Goal: Complete application form: Complete application form

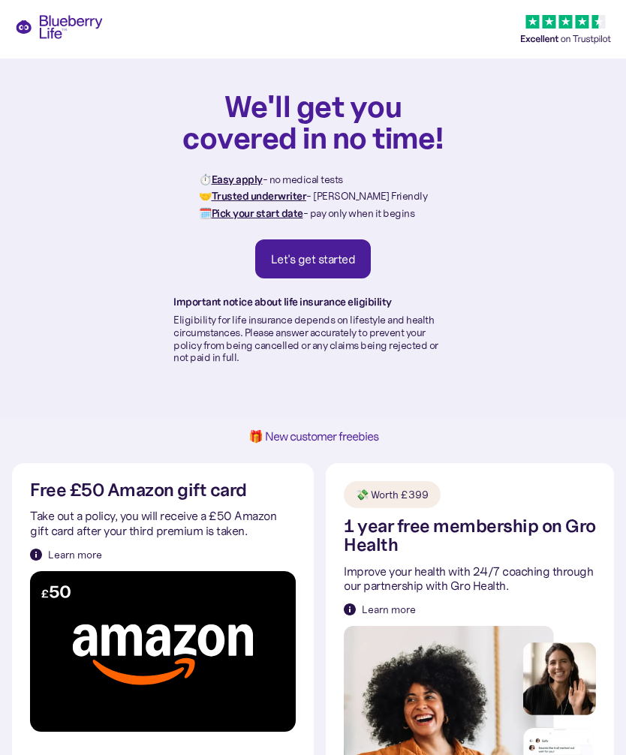
click at [338, 260] on div "Let's get started" at bounding box center [313, 258] width 85 height 15
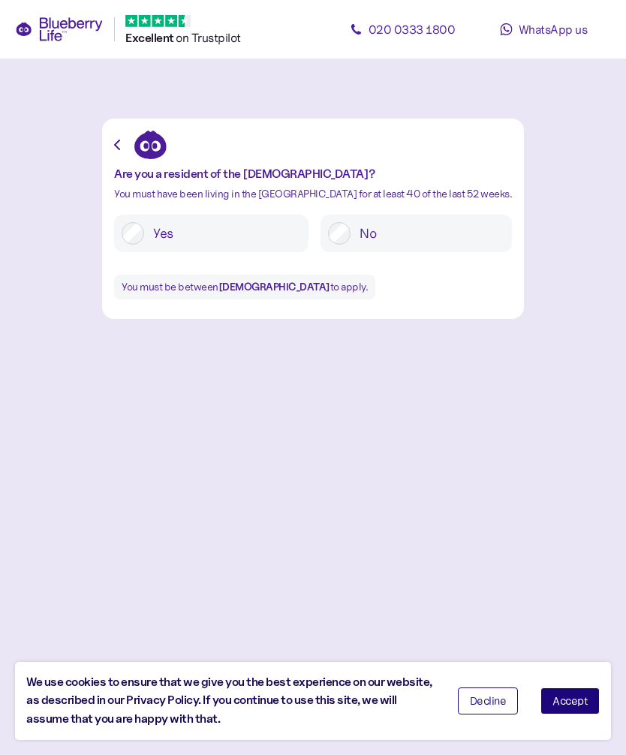
click at [186, 227] on label "Yes" at bounding box center [222, 233] width 157 height 23
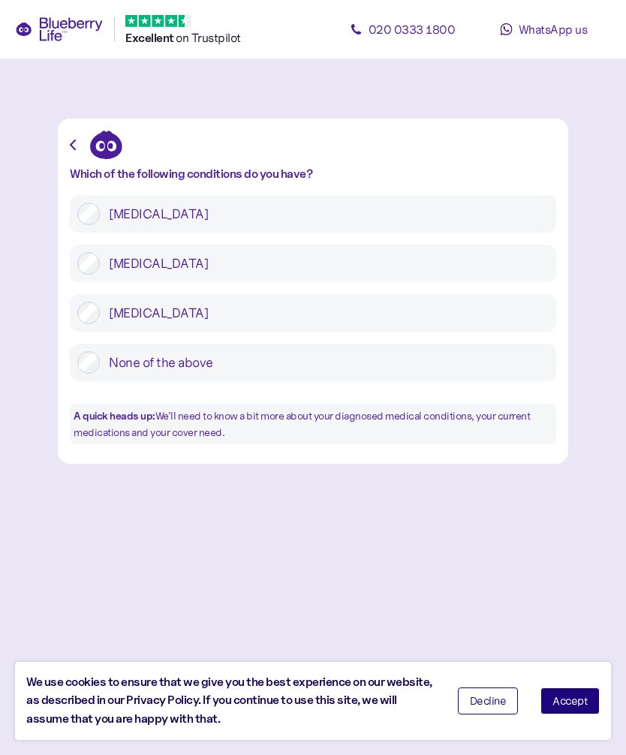
click at [566, 702] on span "Accept" at bounding box center [569, 701] width 35 height 11
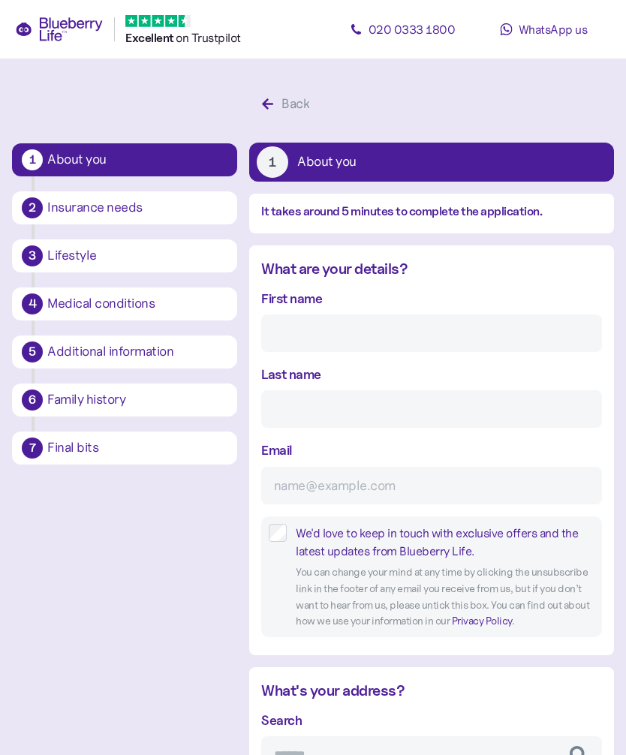
click at [339, 333] on input "First name" at bounding box center [431, 333] width 341 height 38
type input "[PERSON_NAME]"
click at [362, 413] on input "Last name" at bounding box center [431, 409] width 341 height 38
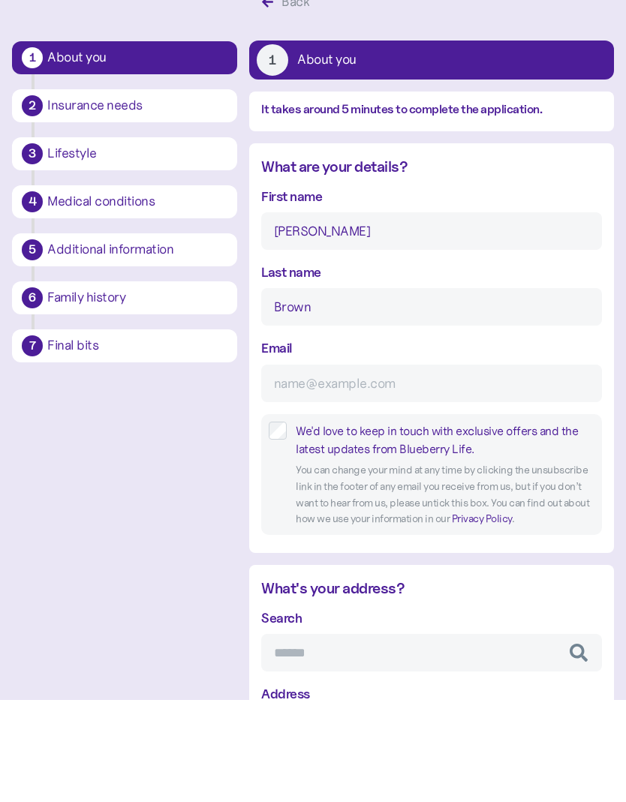
type input "Brown"
click at [405, 467] on input "Email" at bounding box center [431, 486] width 341 height 38
type input "[EMAIL_ADDRESS][DOMAIN_NAME]"
click at [290, 524] on label "We'd love to keep in touch with exclusive offers and the latest updates from Bl…" at bounding box center [441, 543] width 308 height 38
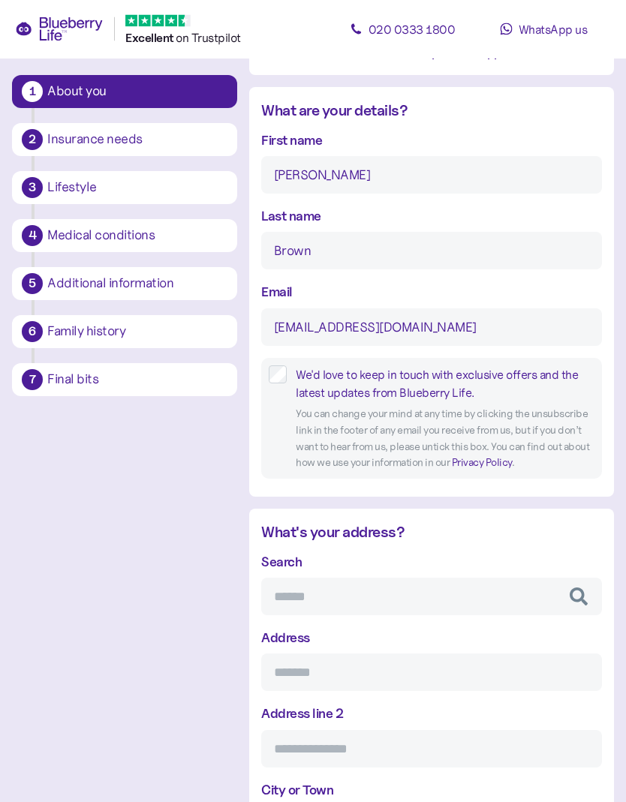
scroll to position [158, 0]
click at [489, 599] on input "Search" at bounding box center [431, 597] width 341 height 38
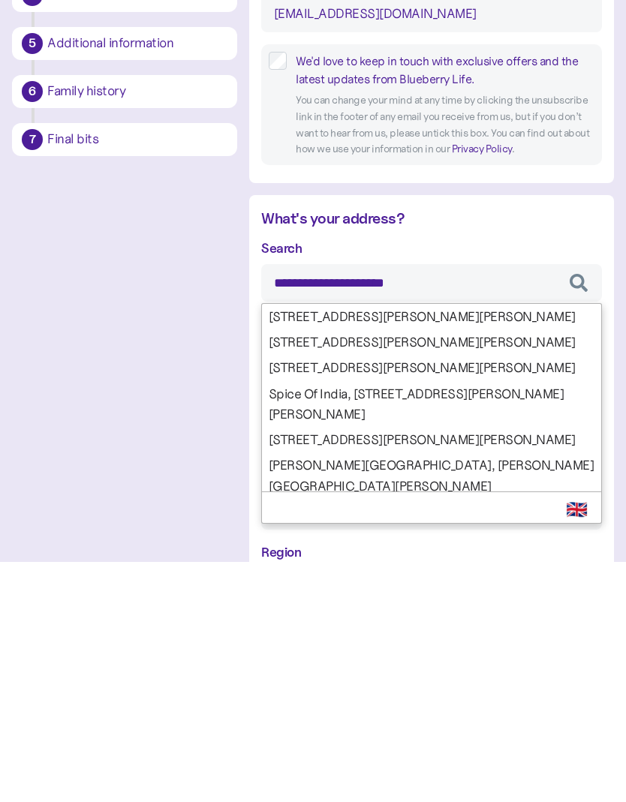
click at [293, 504] on input "**********" at bounding box center [431, 523] width 341 height 38
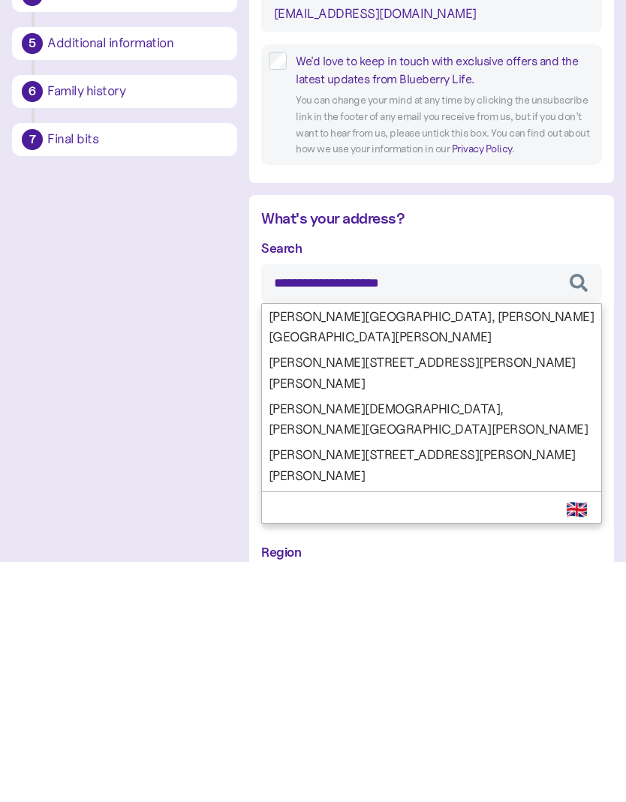
click at [464, 504] on input "**********" at bounding box center [431, 523] width 341 height 38
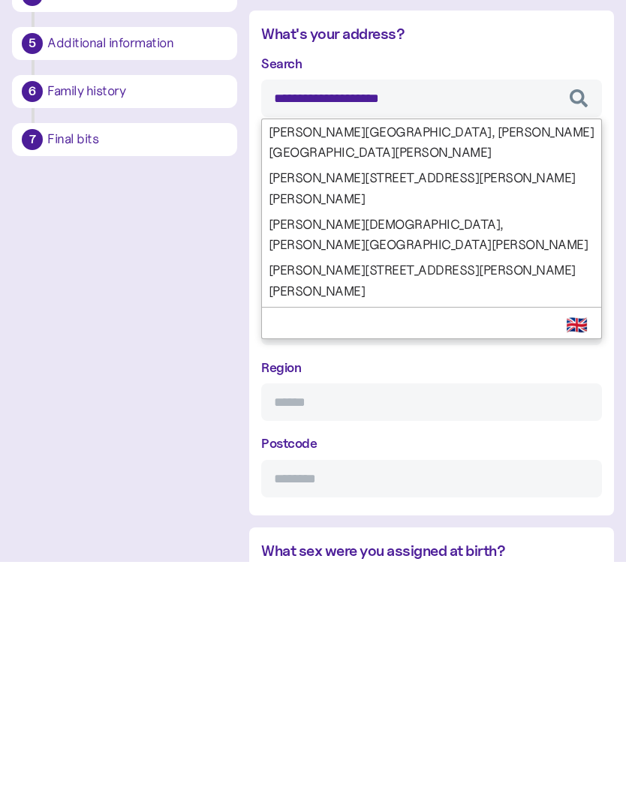
scroll to position [425, 0]
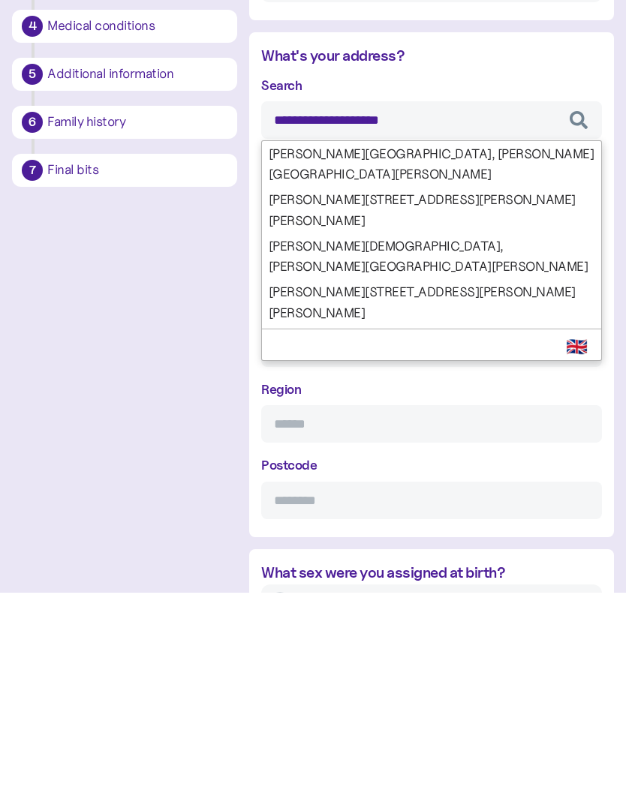
click at [368, 615] on input "Region" at bounding box center [431, 634] width 341 height 38
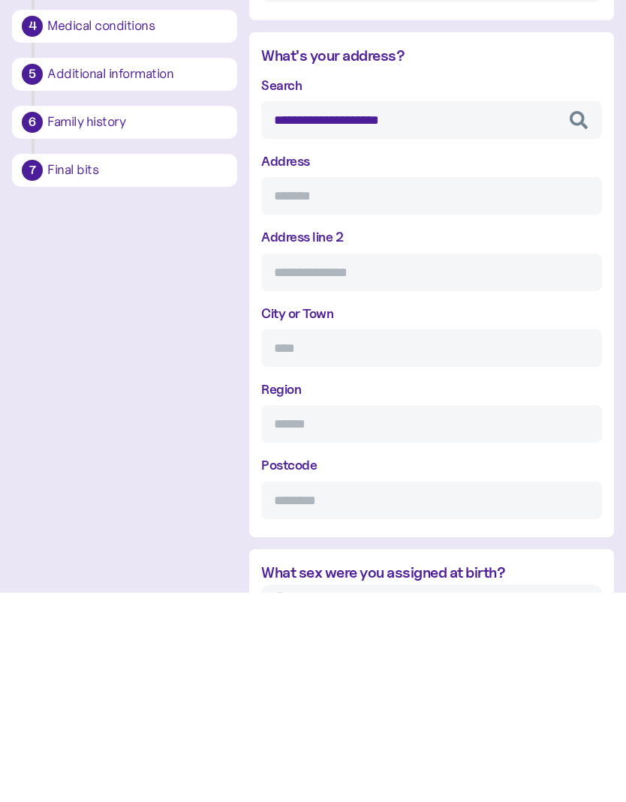
click at [413, 311] on input "**********" at bounding box center [431, 330] width 341 height 38
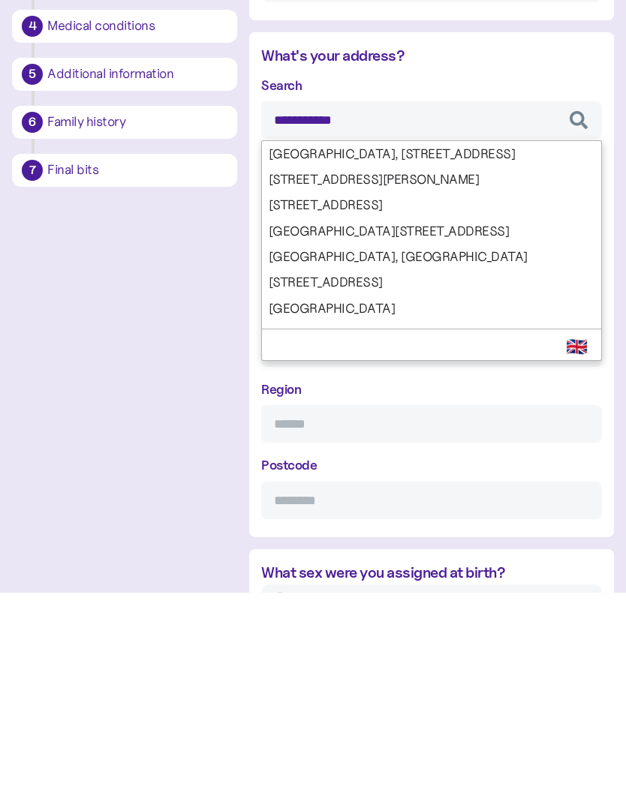
type input "**********"
click at [179, 467] on div "**********" at bounding box center [313, 710] width 602 height 2093
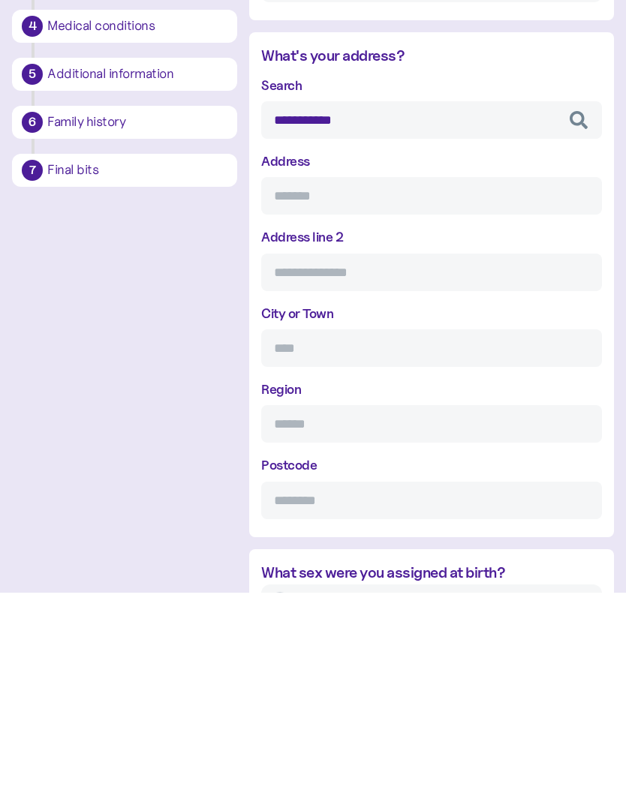
scroll to position [635, 0]
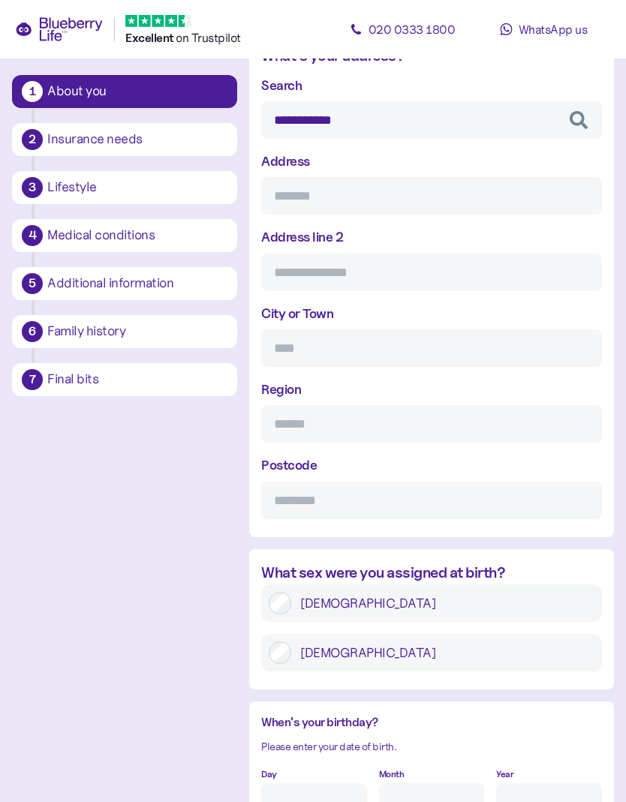
click at [343, 191] on input "Address" at bounding box center [431, 196] width 341 height 38
type input "********"
click at [335, 276] on input "Address line 2" at bounding box center [431, 273] width 341 height 38
type input "*******"
click at [354, 349] on input "City or Town" at bounding box center [431, 348] width 341 height 38
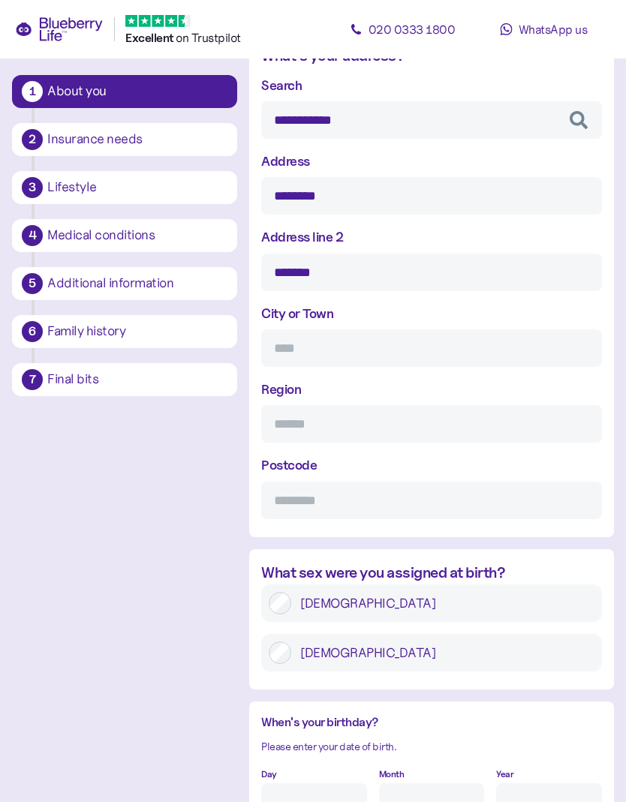
click at [386, 428] on input "Region" at bounding box center [431, 424] width 341 height 38
type input "*******"
click at [347, 502] on input "Postcode" at bounding box center [431, 501] width 341 height 38
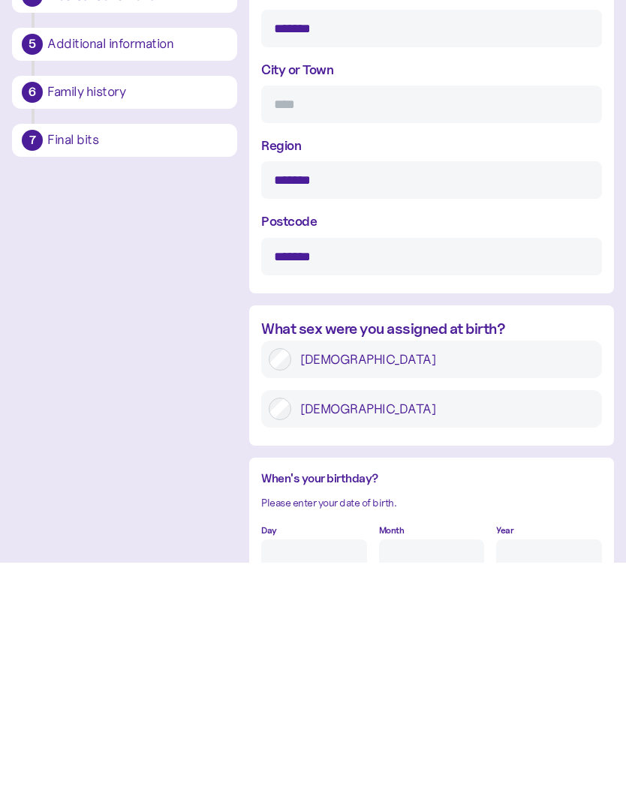
type input "*******"
click at [476, 638] on label "[DEMOGRAPHIC_DATA]" at bounding box center [442, 649] width 303 height 23
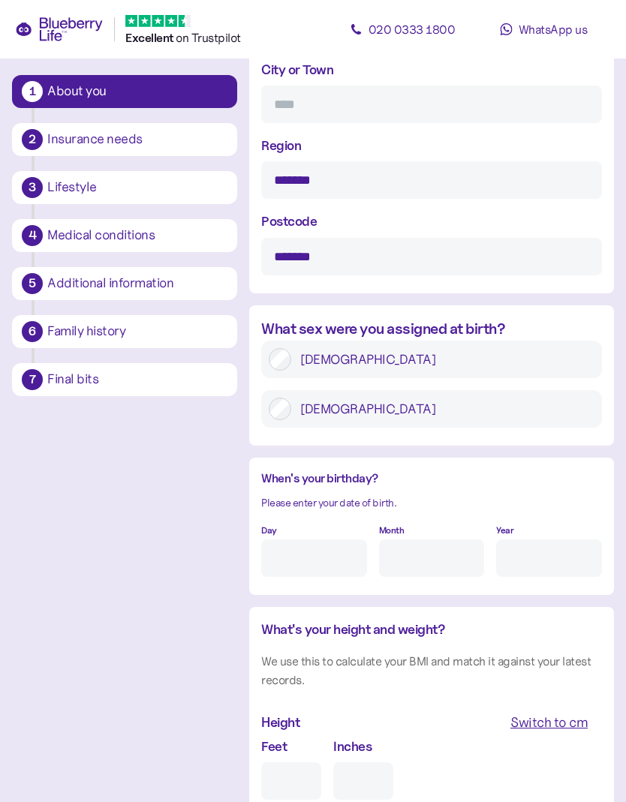
click at [325, 539] on input "Day" at bounding box center [314, 558] width 106 height 38
type input "15"
click at [425, 539] on input "Month" at bounding box center [432, 558] width 106 height 38
click at [526, 539] on input "Year" at bounding box center [549, 558] width 106 height 38
type input "3"
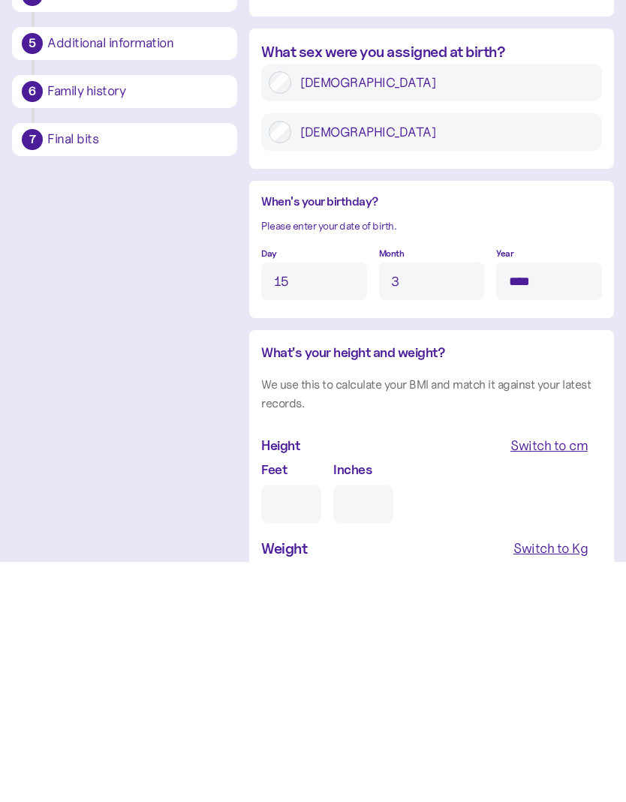
scroll to position [916, 0]
type input "****"
click at [281, 725] on input "Feet" at bounding box center [291, 744] width 60 height 38
type input "5"
type input "0"
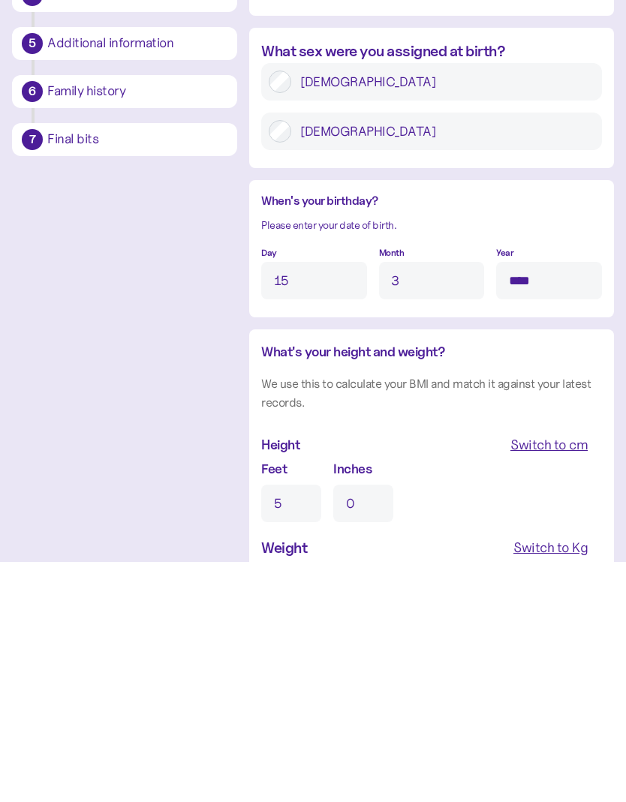
type input "5"
click at [377, 725] on input "0" at bounding box center [363, 744] width 60 height 38
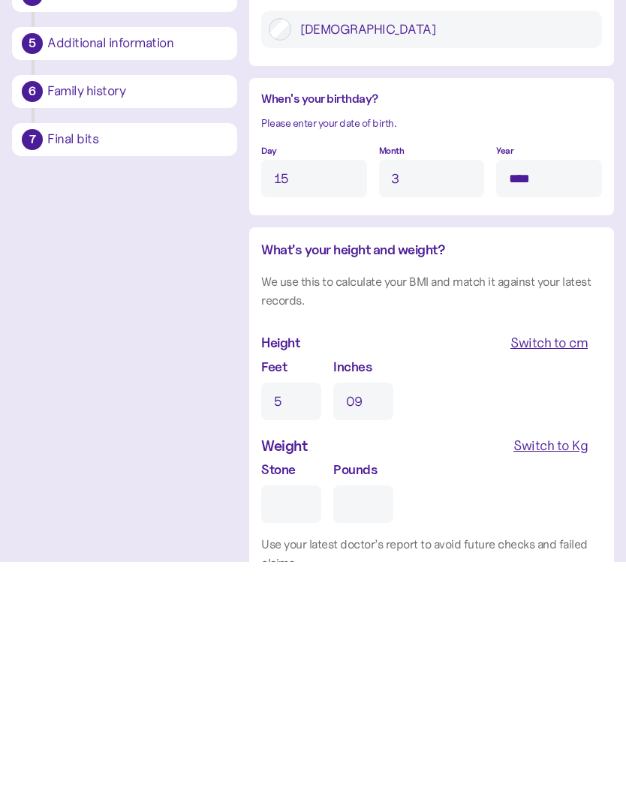
scroll to position [1021, 0]
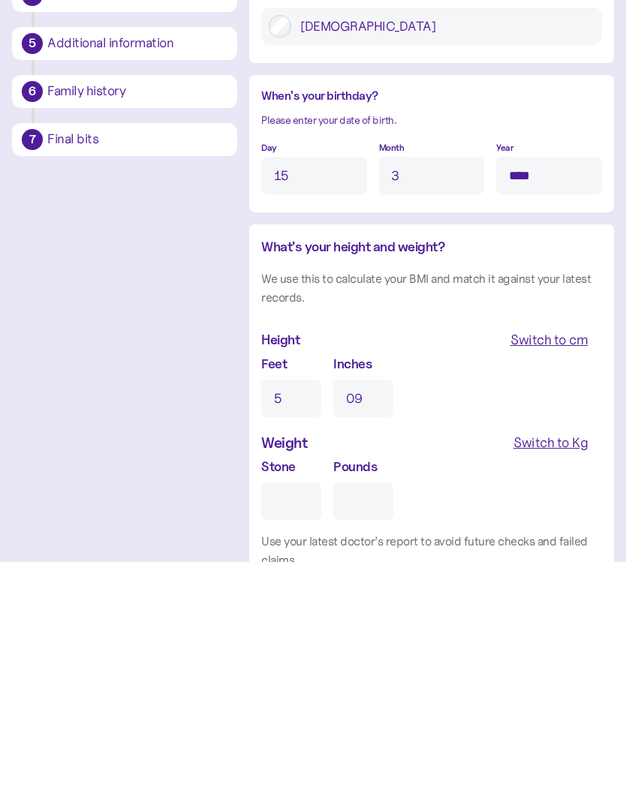
click at [288, 723] on input "Stone" at bounding box center [291, 742] width 60 height 38
type input "9"
type input "1"
type input "0"
type input "16"
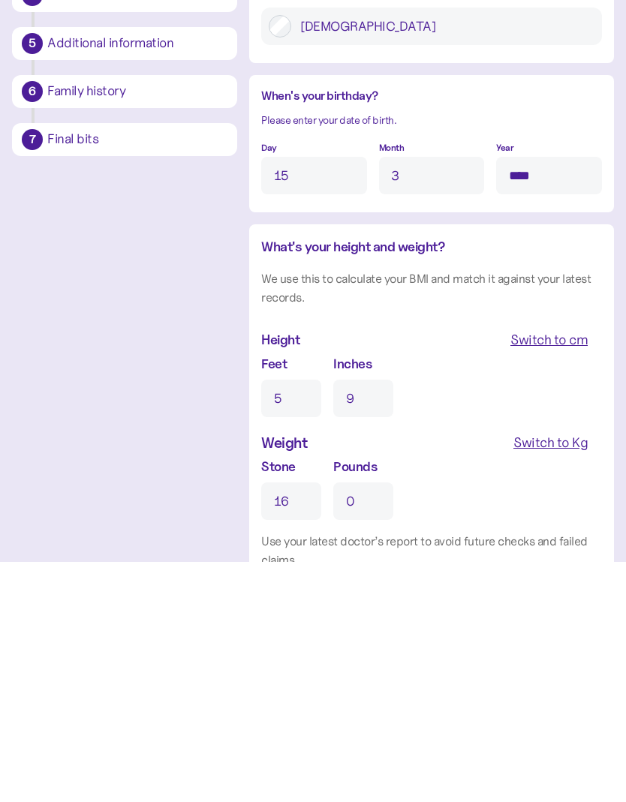
click at [370, 723] on input "0" at bounding box center [363, 742] width 60 height 38
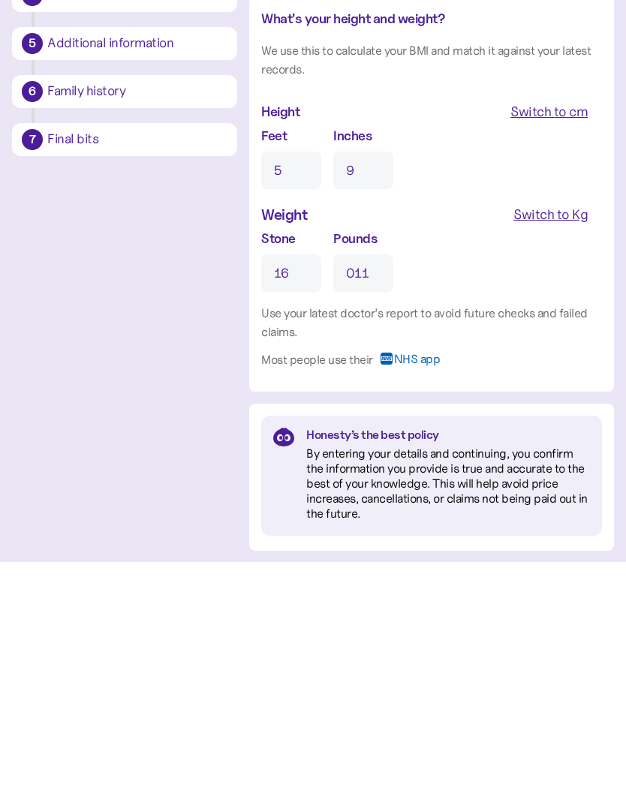
scroll to position [1306, 0]
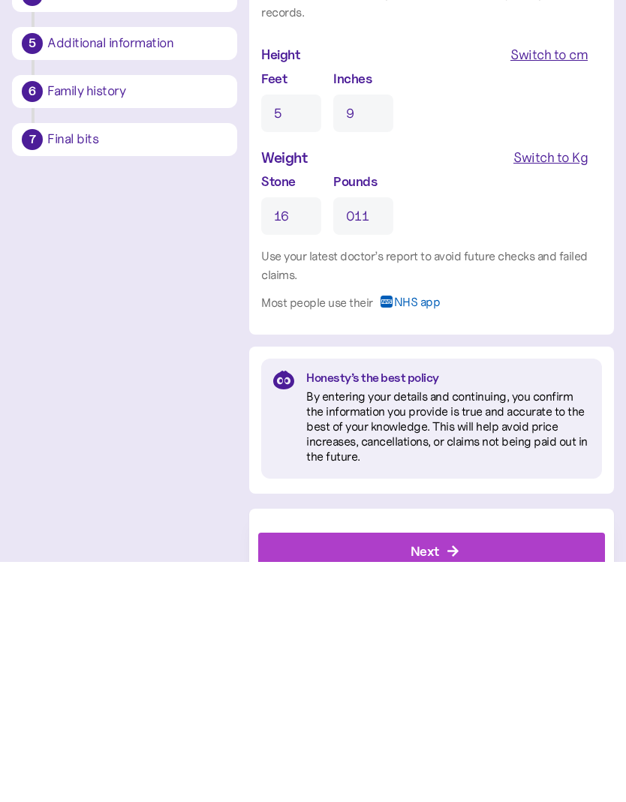
click at [516, 754] on div "Next" at bounding box center [434, 792] width 313 height 36
type input "11"
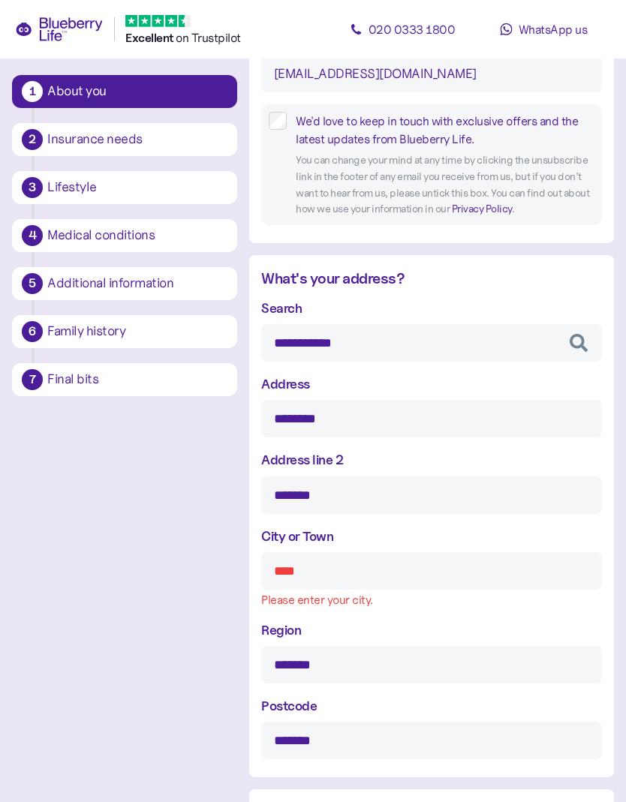
click at [343, 577] on input "City or Town" at bounding box center [431, 571] width 341 height 38
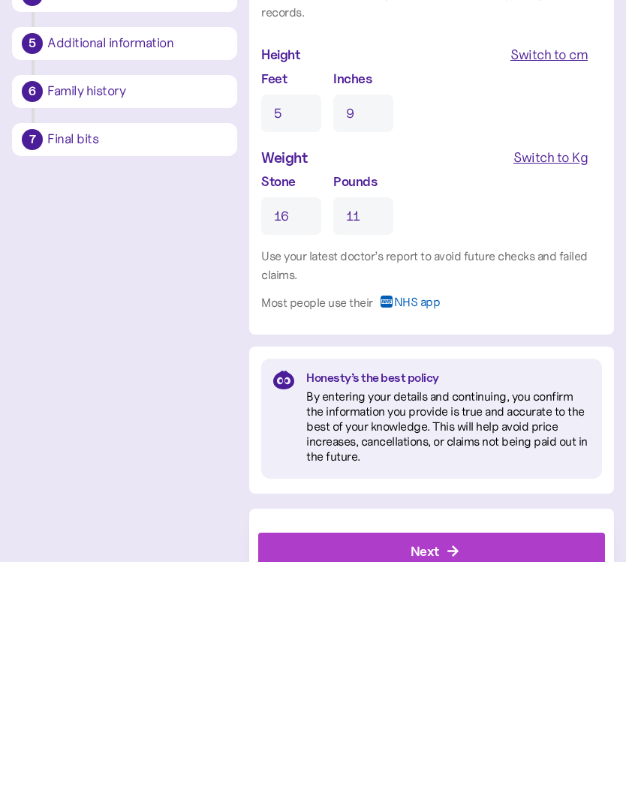
type input "*******"
click at [515, 754] on div "Next" at bounding box center [434, 792] width 313 height 36
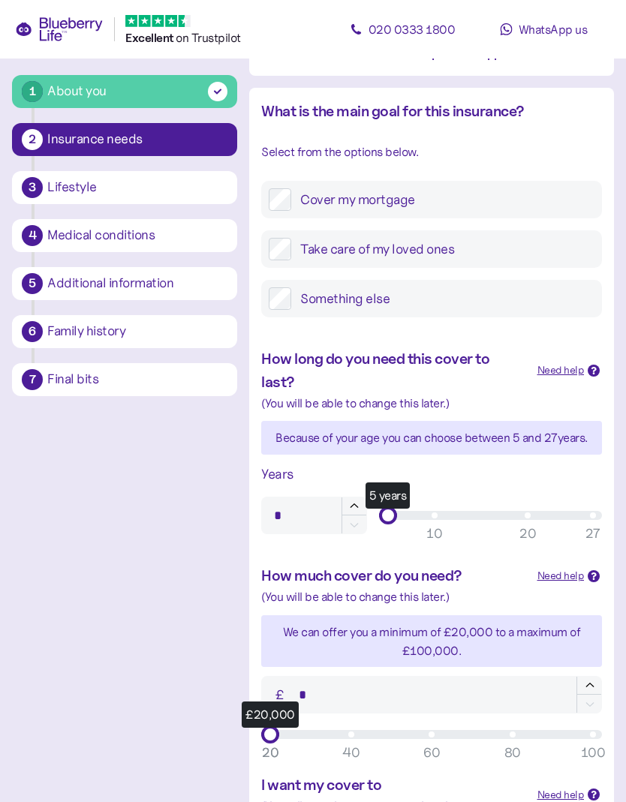
scroll to position [174, 0]
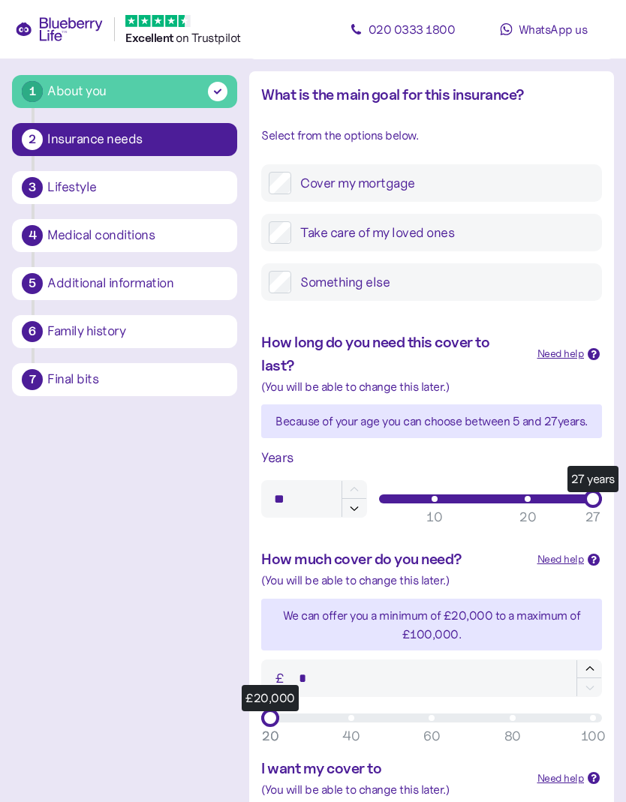
type input "*"
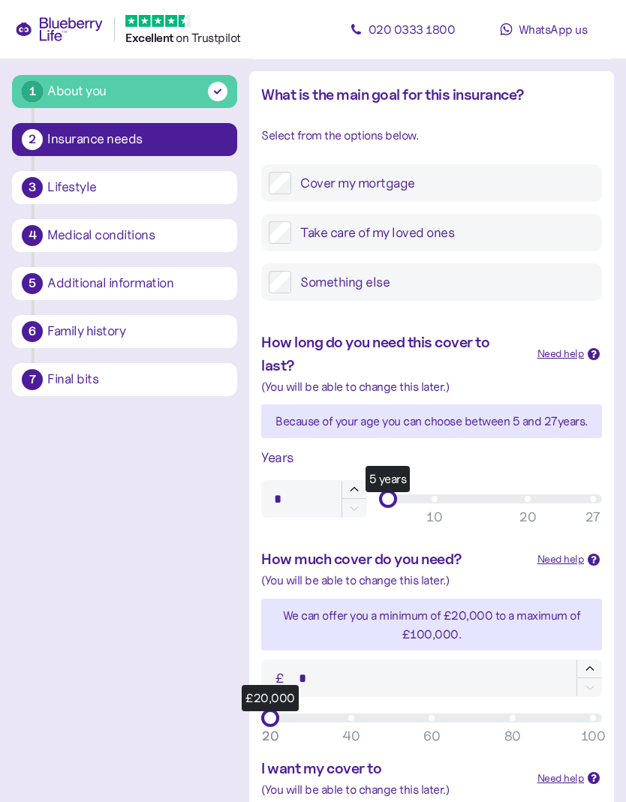
type input "**"
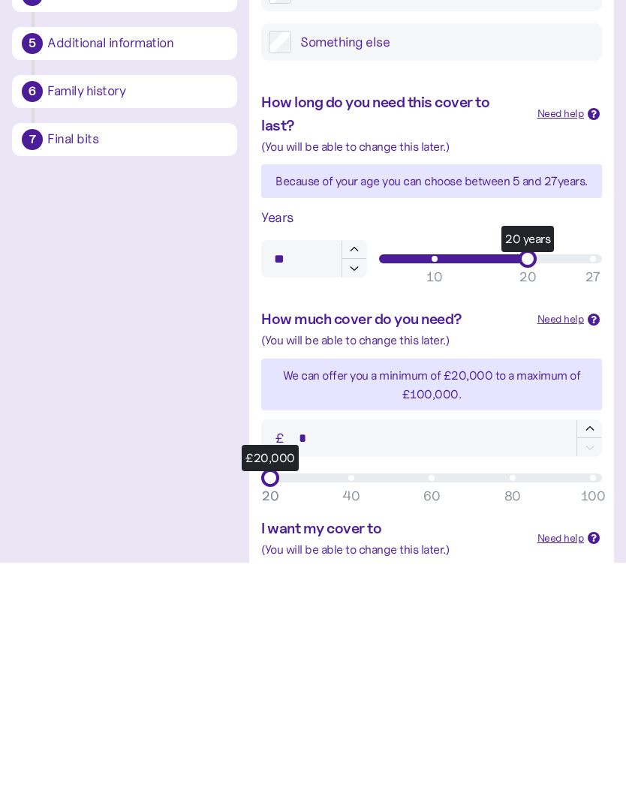
scroll to position [177, 0]
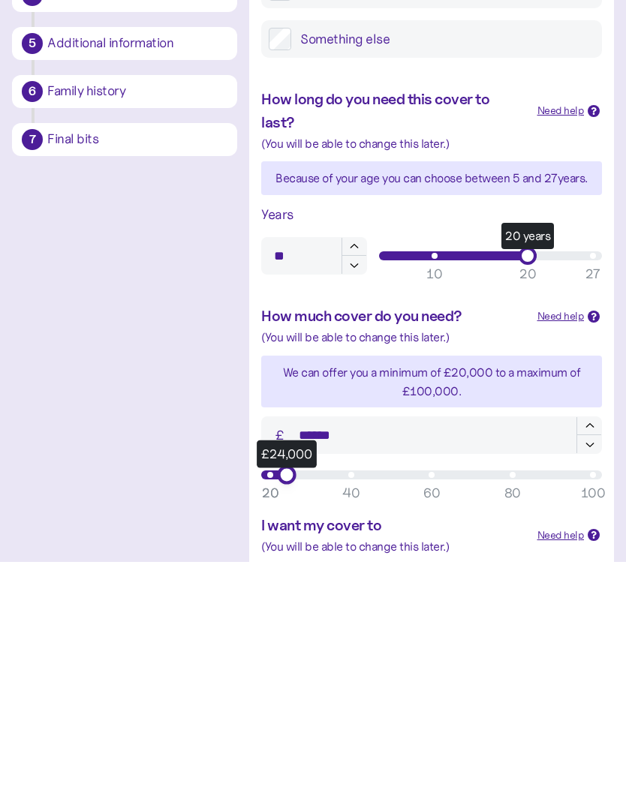
type input "******"
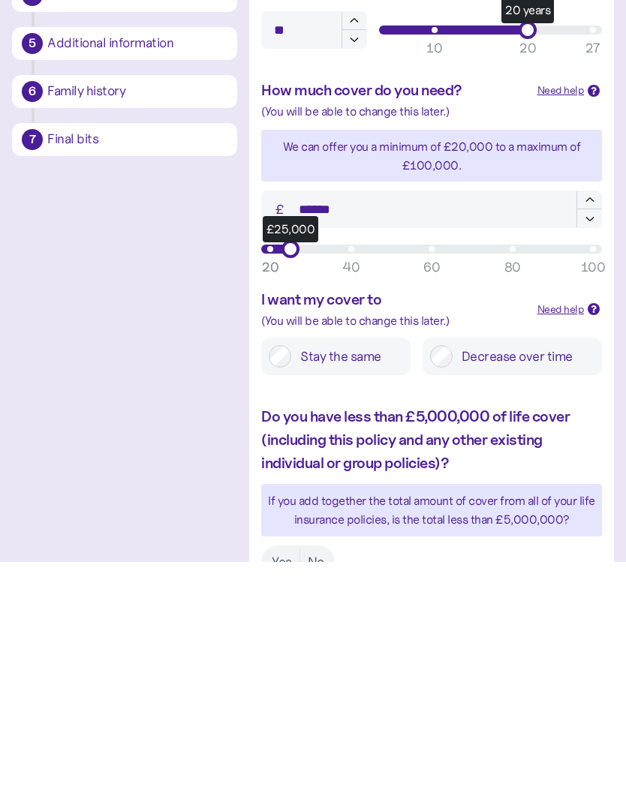
scroll to position [404, 0]
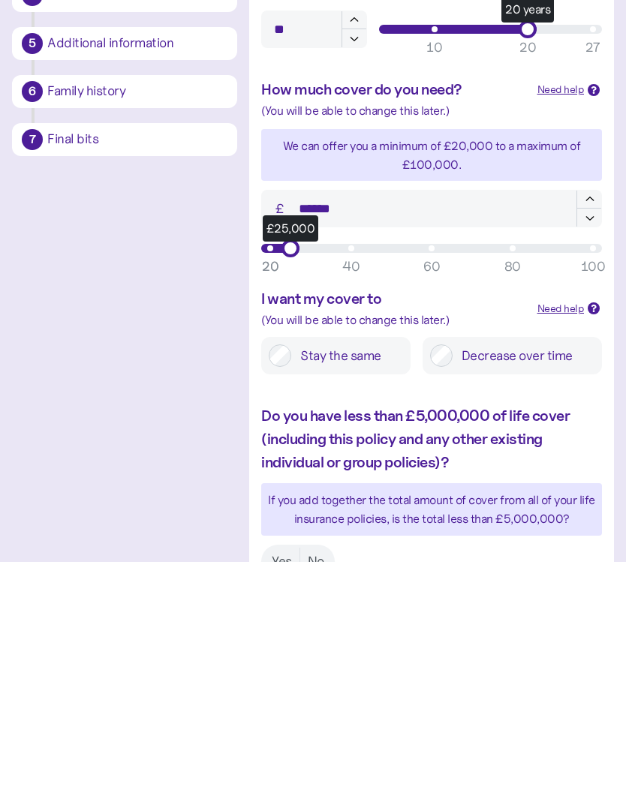
type input "**"
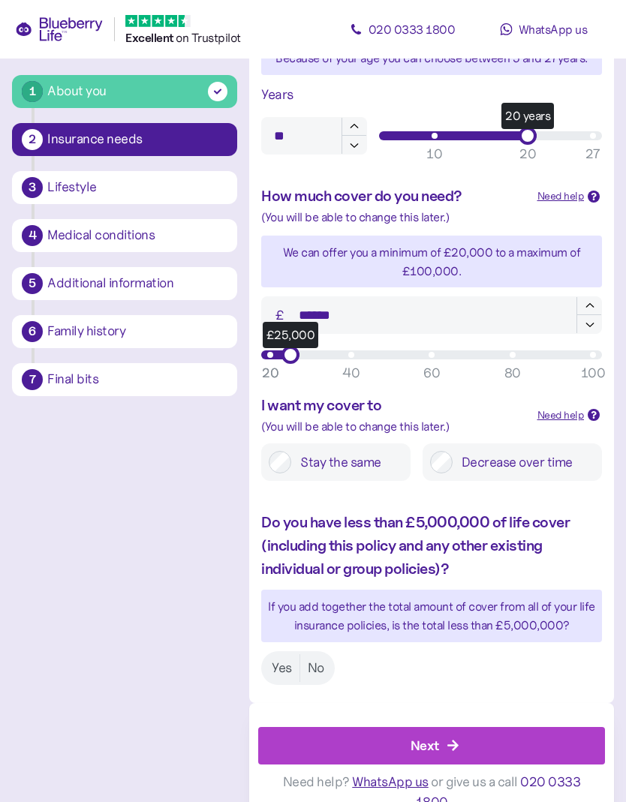
click at [322, 662] on label "No" at bounding box center [316, 668] width 32 height 28
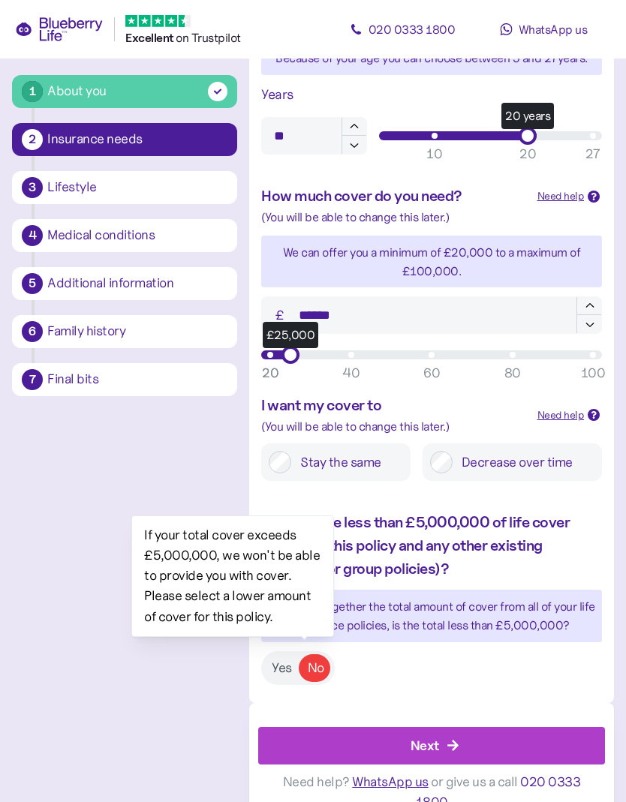
click at [316, 660] on label "No" at bounding box center [316, 668] width 32 height 28
click at [395, 739] on div "Next" at bounding box center [434, 746] width 313 height 36
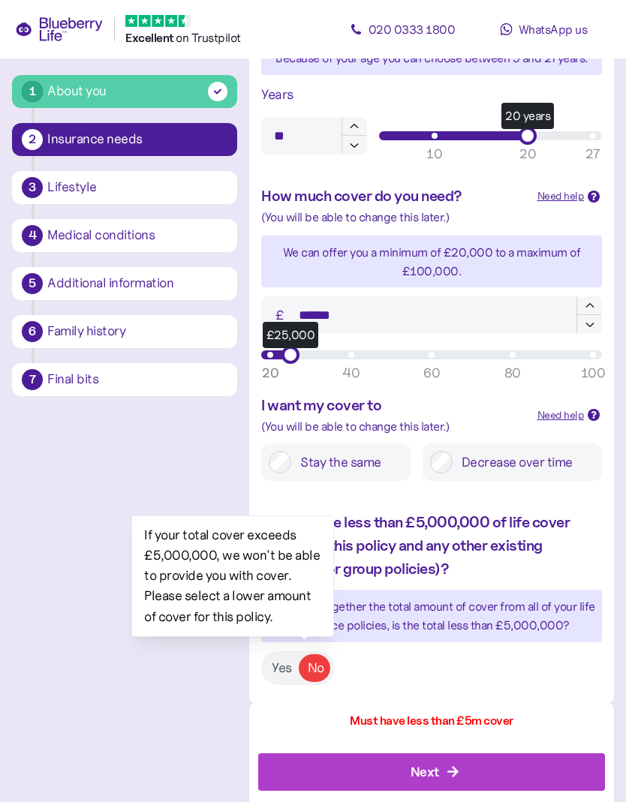
click at [281, 671] on label "Yes" at bounding box center [281, 668] width 35 height 28
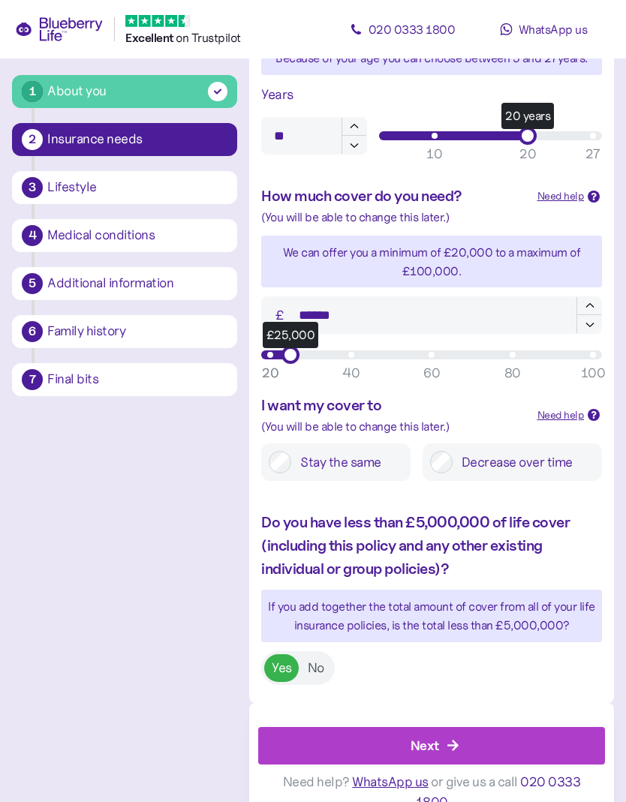
click at [280, 663] on label "Yes" at bounding box center [281, 668] width 35 height 28
click at [430, 747] on div "Next" at bounding box center [424, 745] width 29 height 20
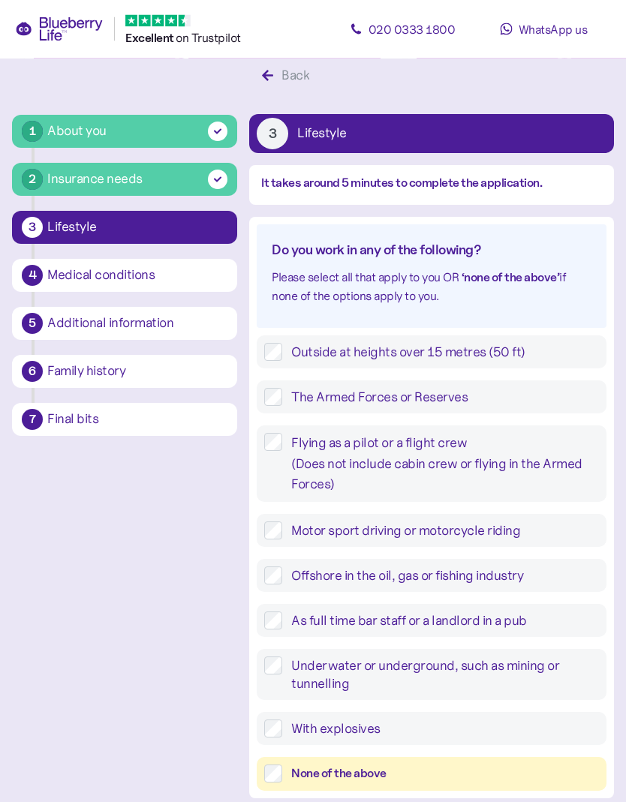
scroll to position [68, 0]
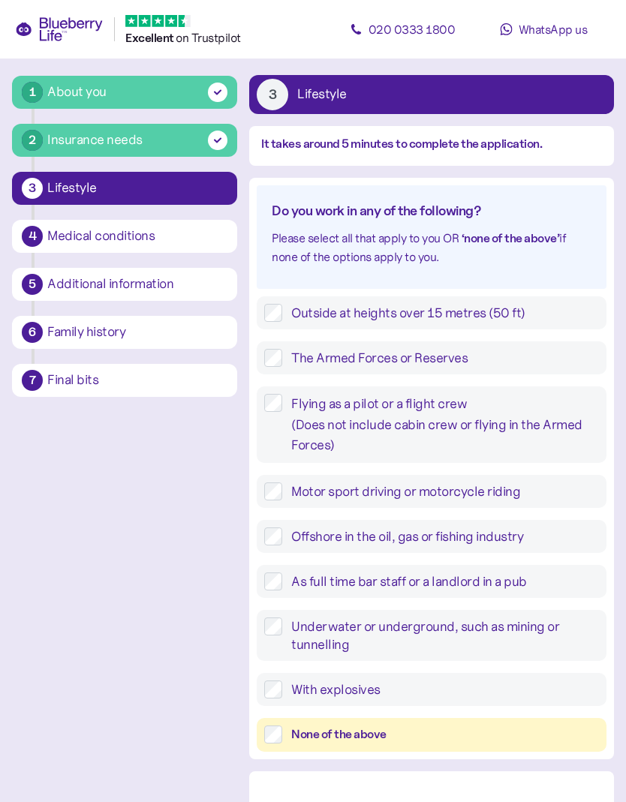
click at [284, 729] on label "None of the above" at bounding box center [440, 735] width 317 height 19
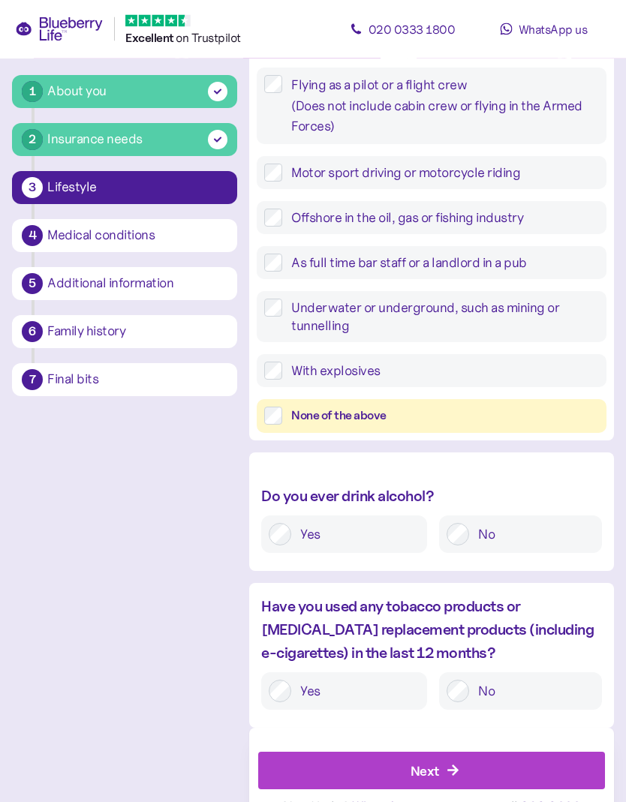
scroll to position [386, 0]
click at [450, 754] on icon "button" at bounding box center [453, 771] width 14 height 14
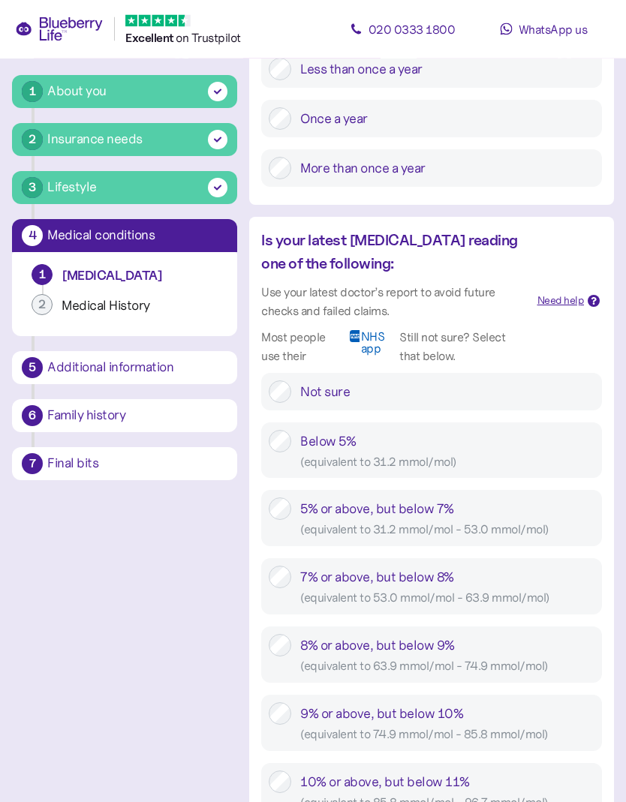
scroll to position [440, 0]
click at [291, 380] on label "Not sure" at bounding box center [442, 391] width 303 height 23
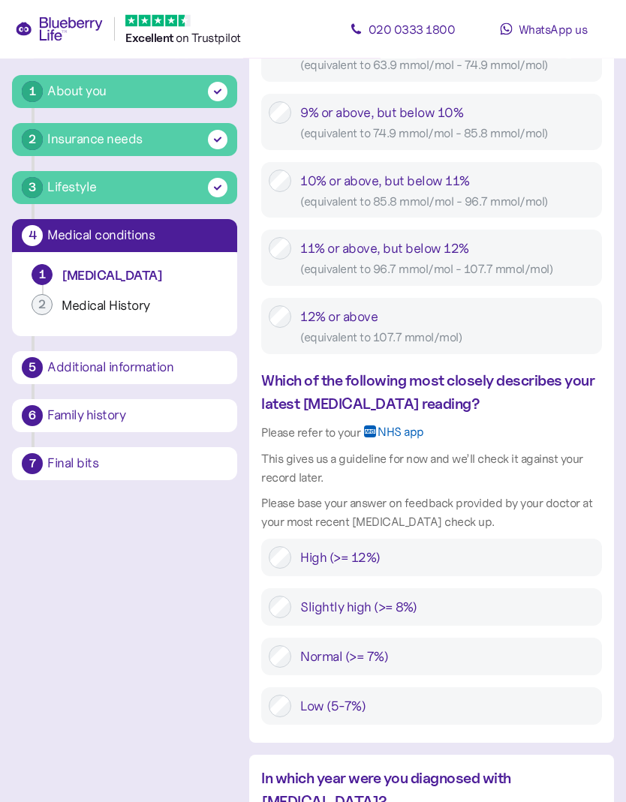
scroll to position [1041, 0]
click at [291, 695] on label "Low (5-7%)" at bounding box center [442, 706] width 303 height 23
click at [296, 651] on label "Normal (>= 7%)" at bounding box center [442, 656] width 303 height 23
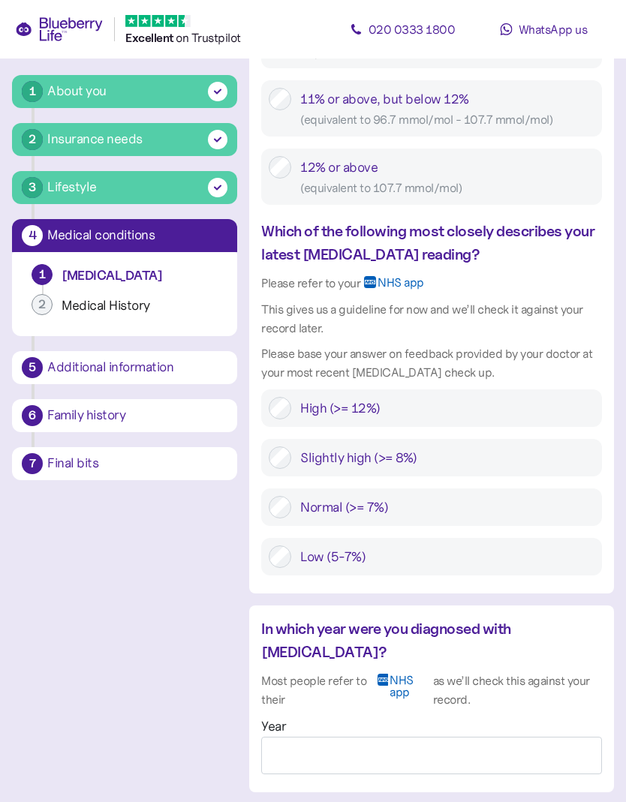
scroll to position [1191, 0]
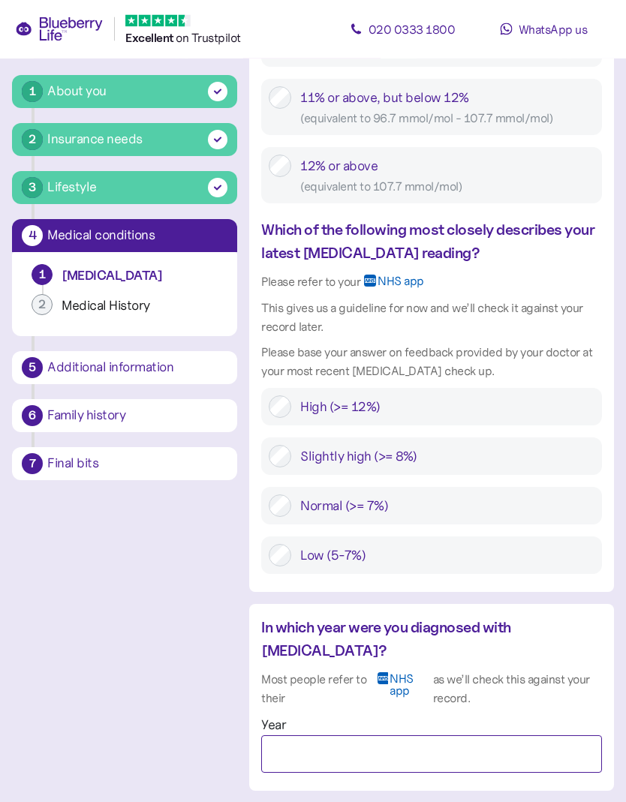
click at [343, 736] on input "Year" at bounding box center [431, 755] width 341 height 38
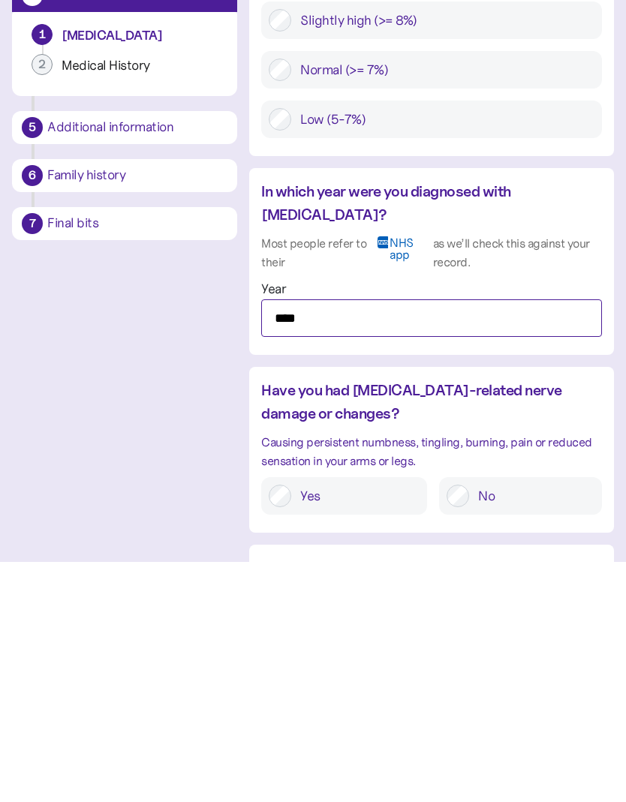
type input "****"
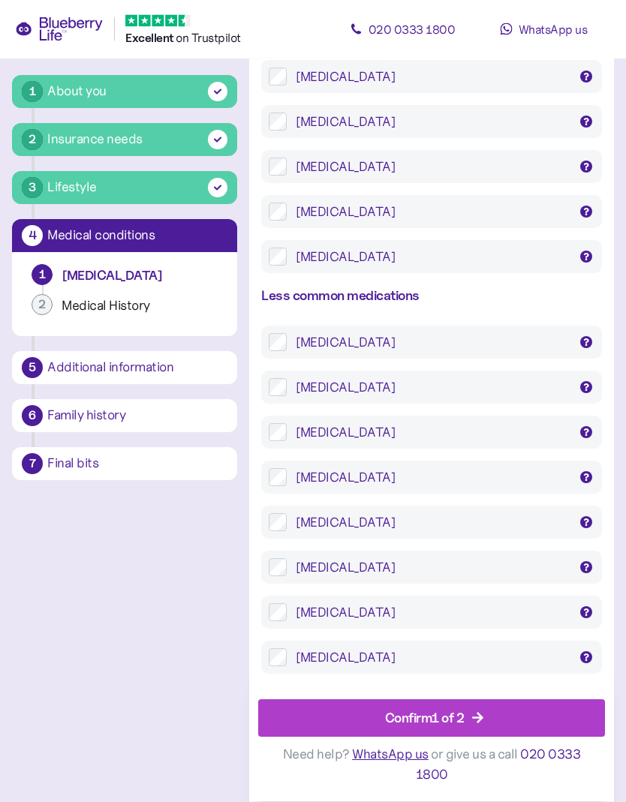
scroll to position [3439, 0]
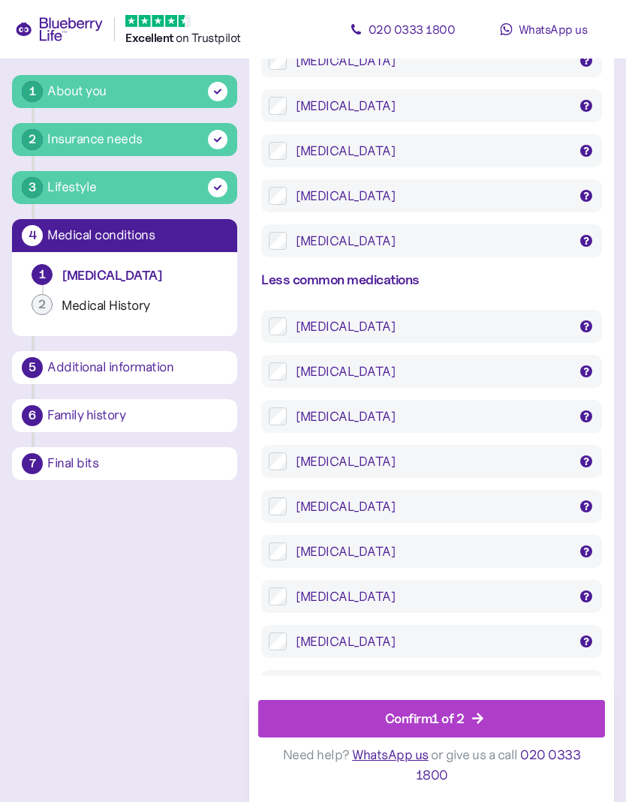
click at [464, 729] on div "Confirm 1 of 2" at bounding box center [425, 718] width 80 height 20
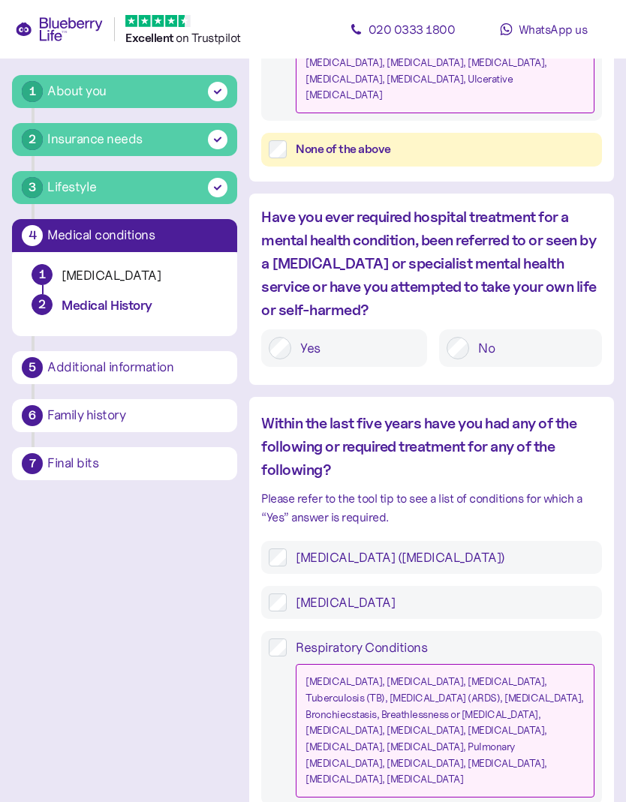
scroll to position [1044, 0]
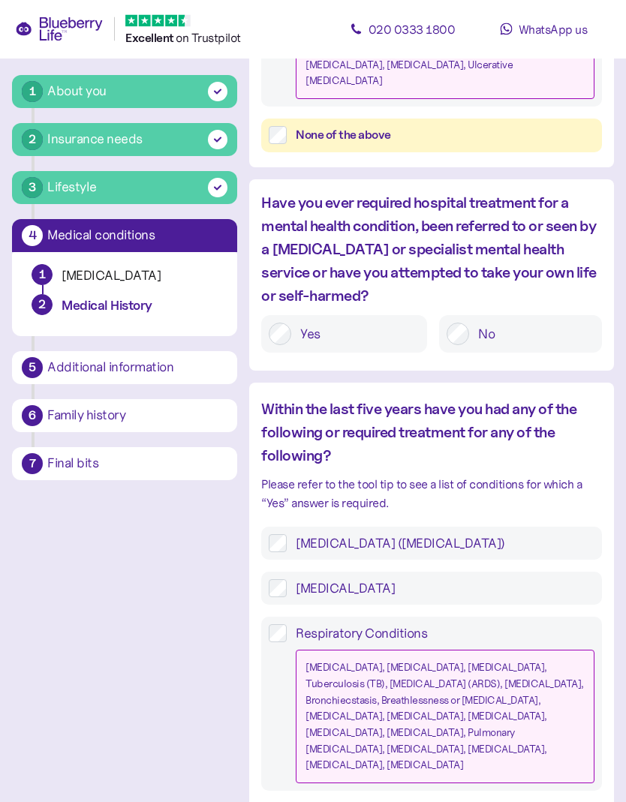
click at [290, 535] on label "[MEDICAL_DATA] ([MEDICAL_DATA])" at bounding box center [441, 544] width 308 height 18
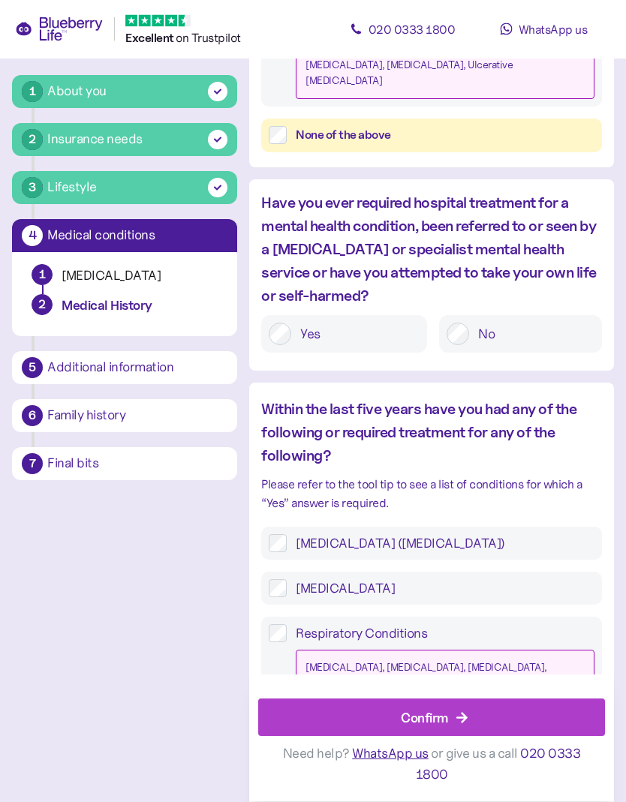
scroll to position [1044, 0]
click at [527, 736] on div "Confirm" at bounding box center [434, 718] width 313 height 36
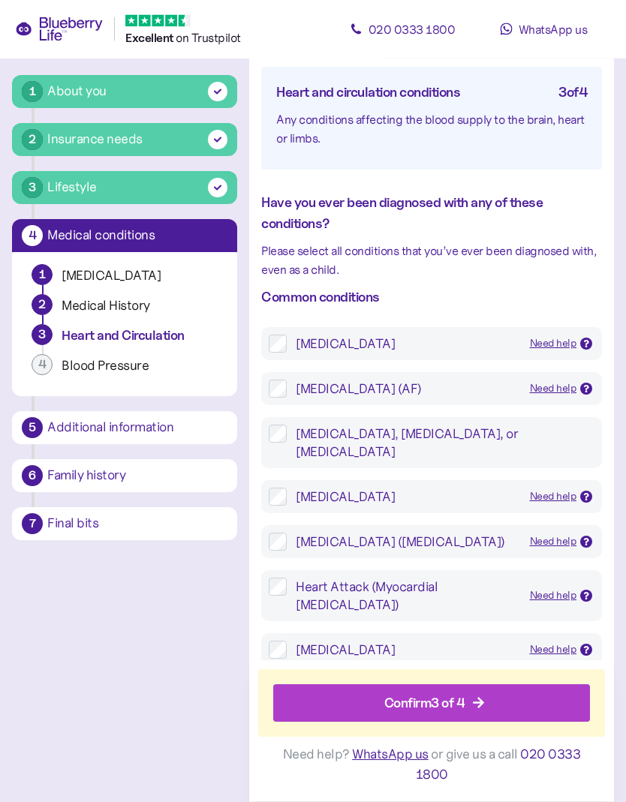
scroll to position [142, 0]
click at [519, 721] on div "Confirm 3 of 4" at bounding box center [434, 703] width 283 height 36
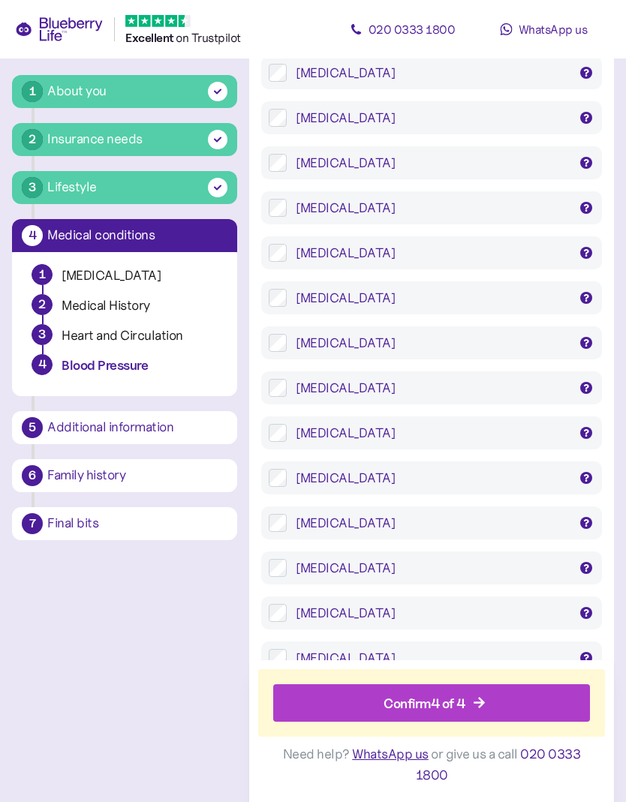
scroll to position [1505, 0]
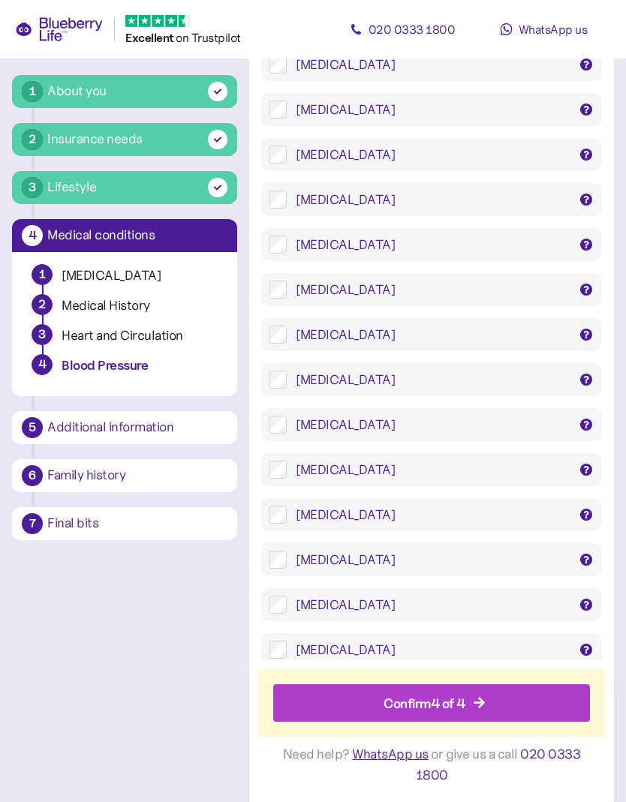
click at [489, 721] on div "Confirm 4 of 4" at bounding box center [434, 703] width 283 height 36
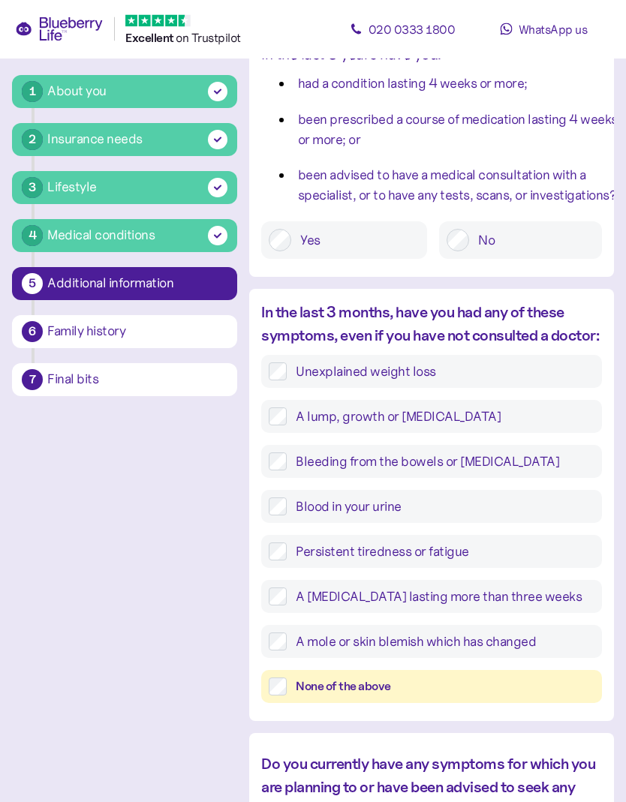
scroll to position [310, 0]
click at [293, 696] on label "None of the above" at bounding box center [441, 687] width 308 height 19
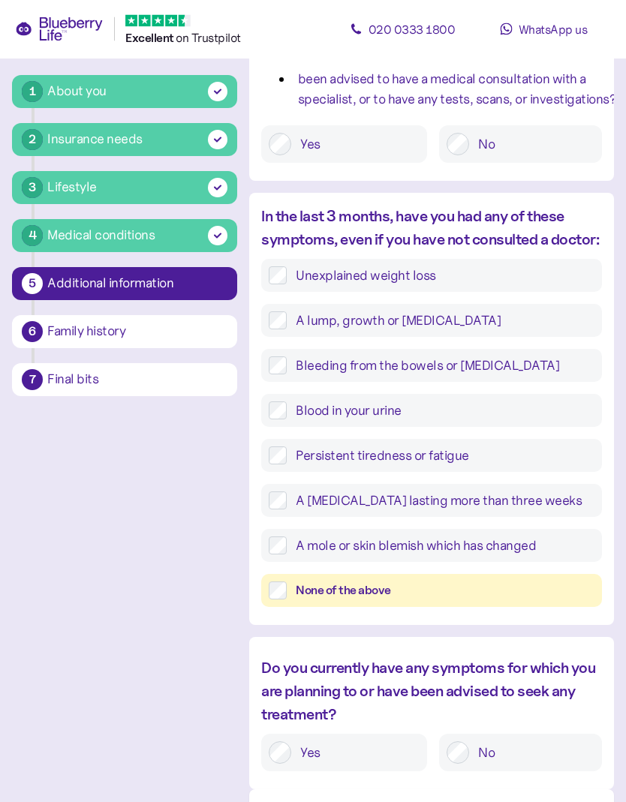
scroll to position [521, 0]
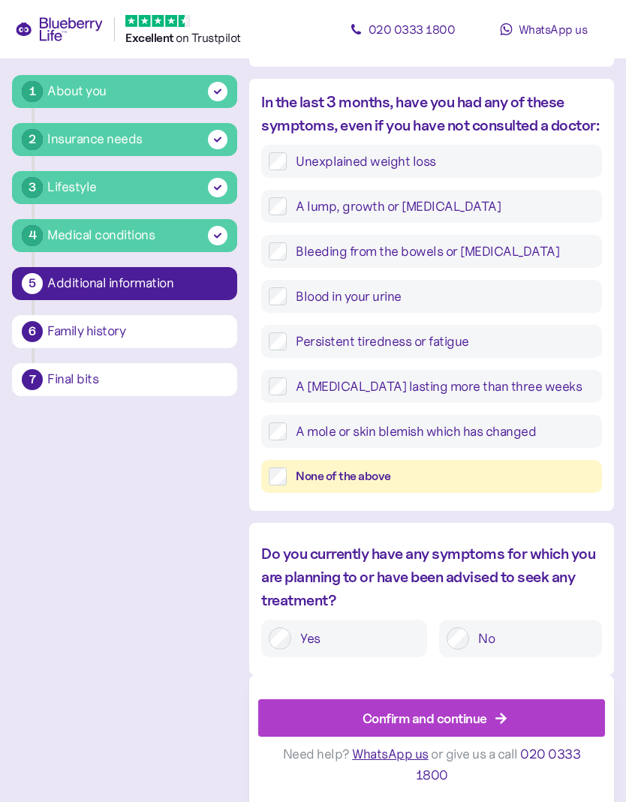
click at [485, 729] on div "Confirm and continue" at bounding box center [424, 718] width 125 height 20
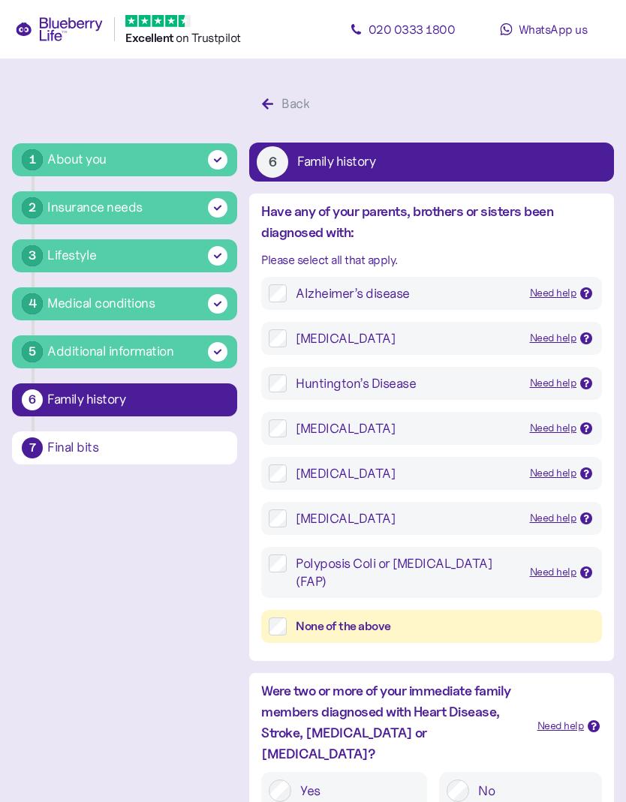
click at [289, 629] on label "None of the above" at bounding box center [441, 626] width 308 height 19
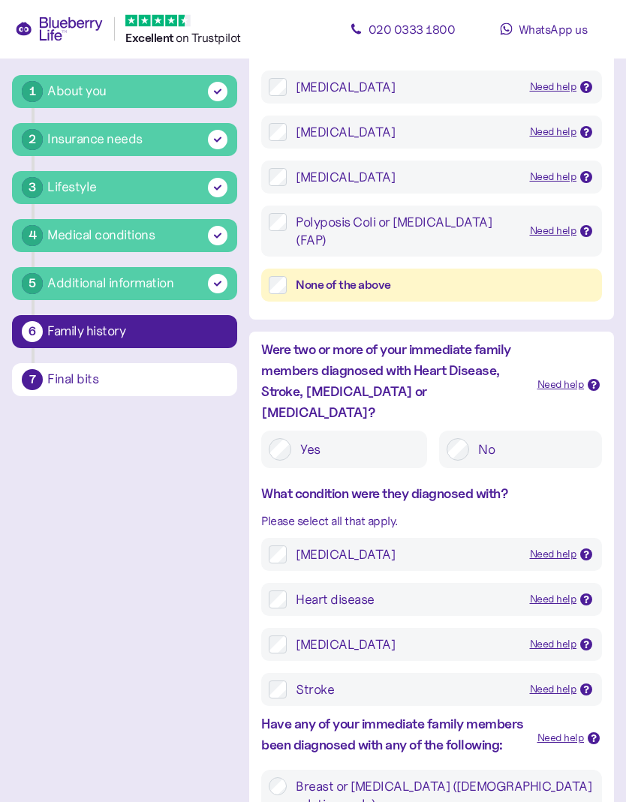
scroll to position [375, 0]
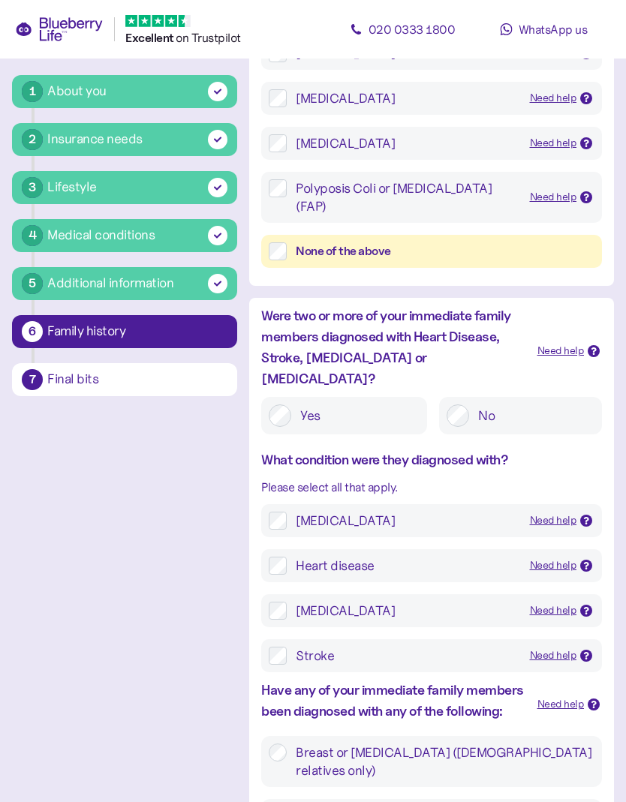
click at [287, 512] on label "[MEDICAL_DATA] Need help [MEDICAL_DATA] is a disease in which cells in the body…" at bounding box center [441, 521] width 308 height 18
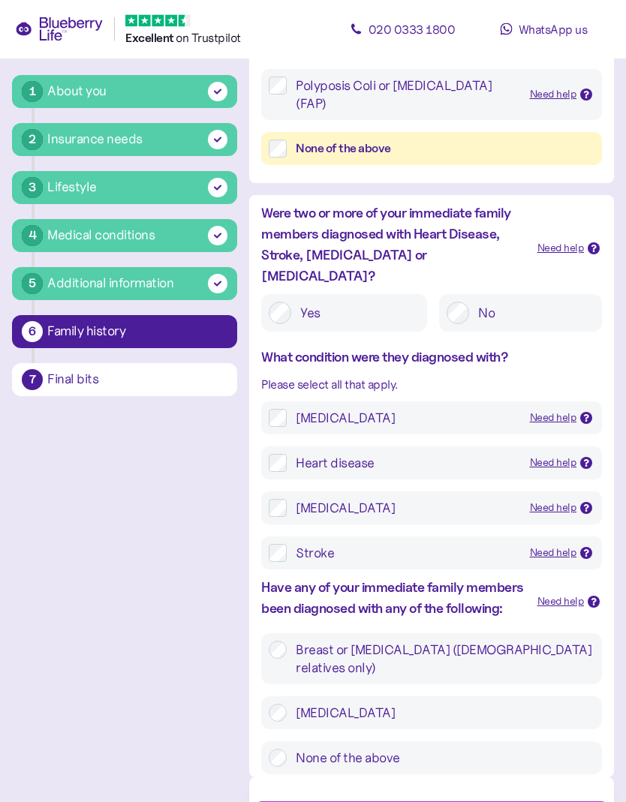
scroll to position [513, 0]
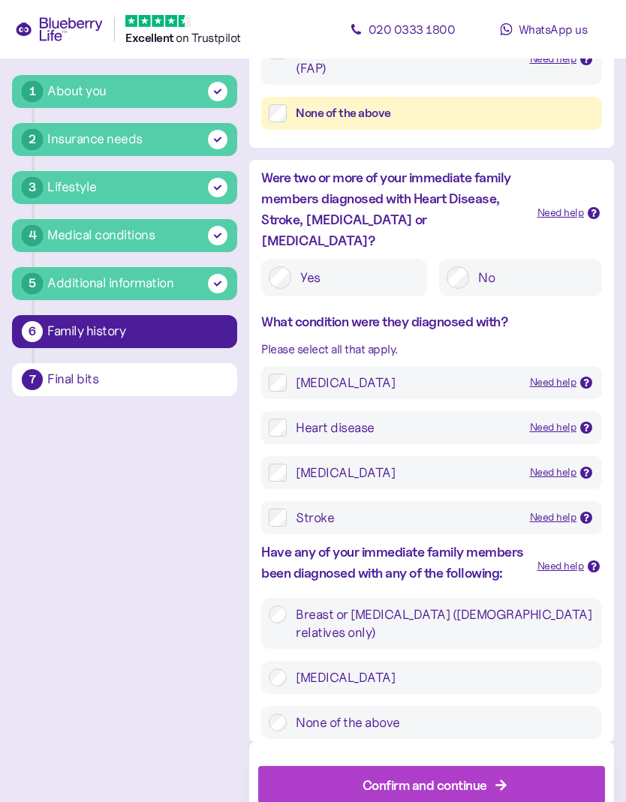
click at [287, 714] on label "None of the above" at bounding box center [441, 723] width 308 height 18
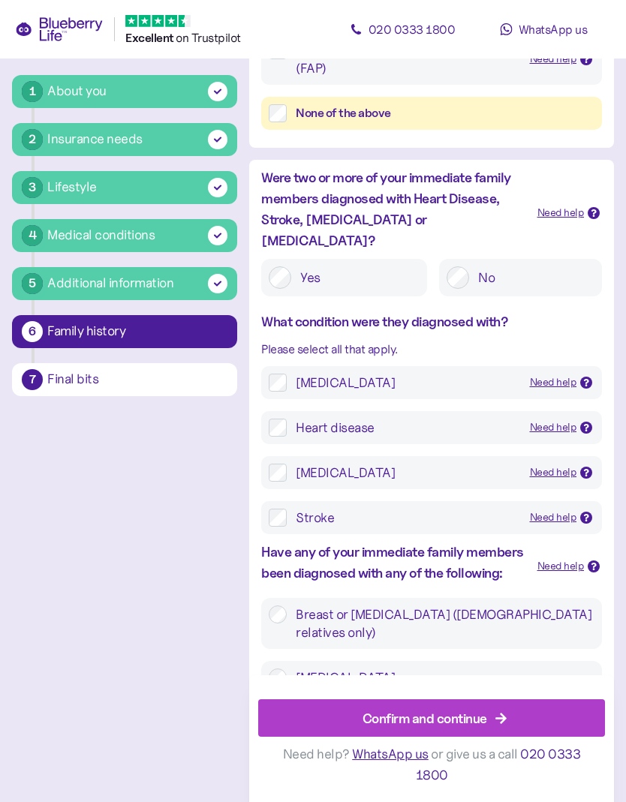
click at [450, 729] on div "Confirm and continue" at bounding box center [424, 718] width 125 height 20
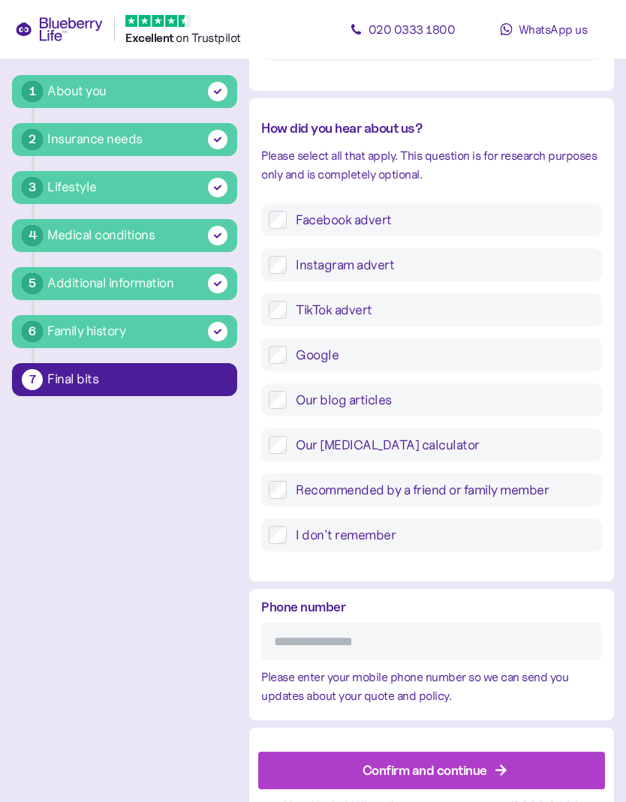
scroll to position [473, 0]
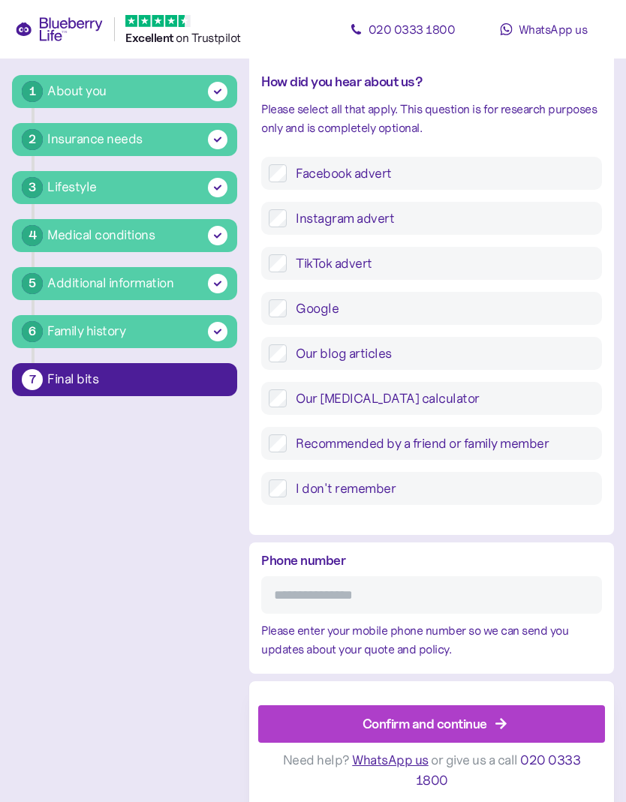
click at [467, 608] on input "Phone number" at bounding box center [431, 595] width 341 height 38
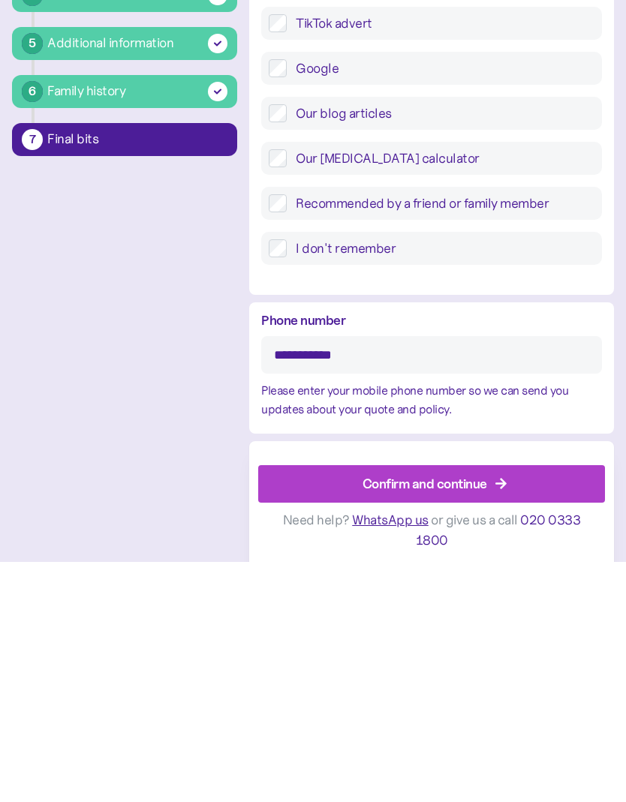
type input "**********"
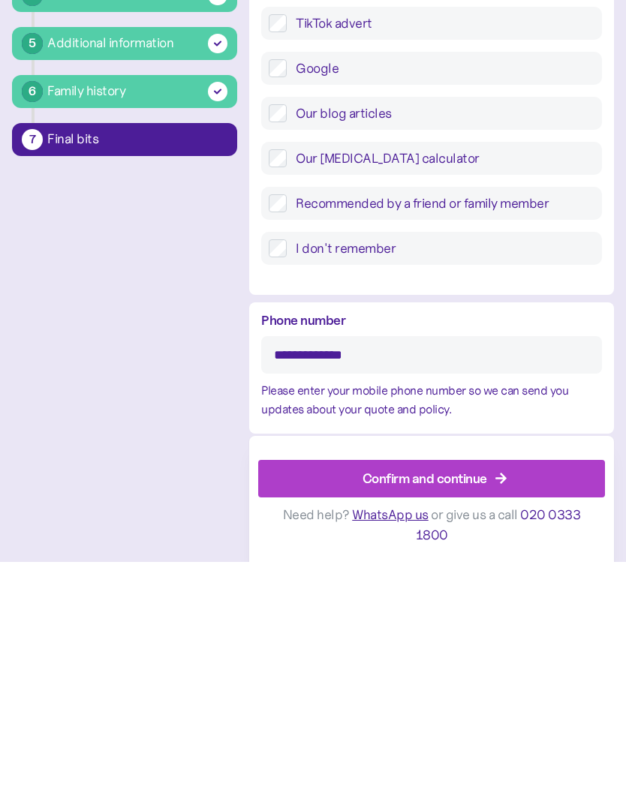
click at [499, 712] on icon "button" at bounding box center [501, 719] width 14 height 14
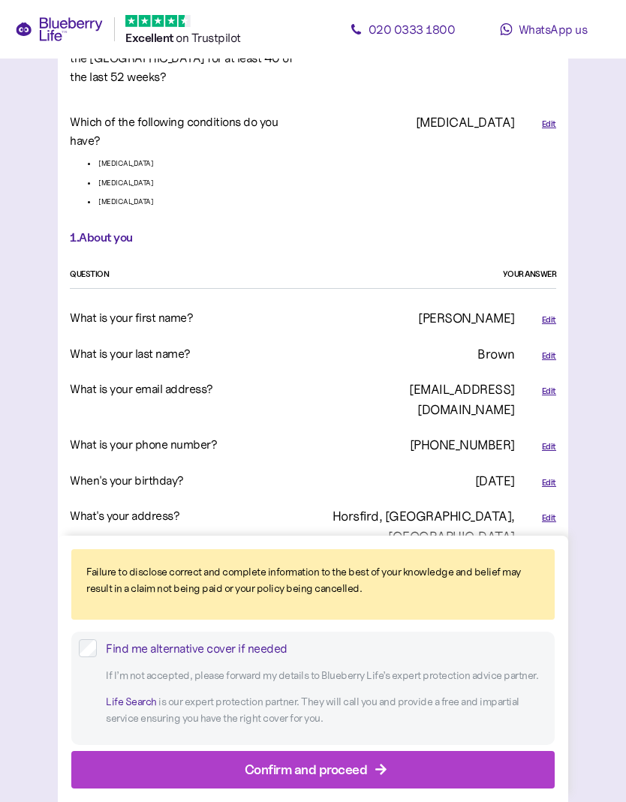
scroll to position [334, 0]
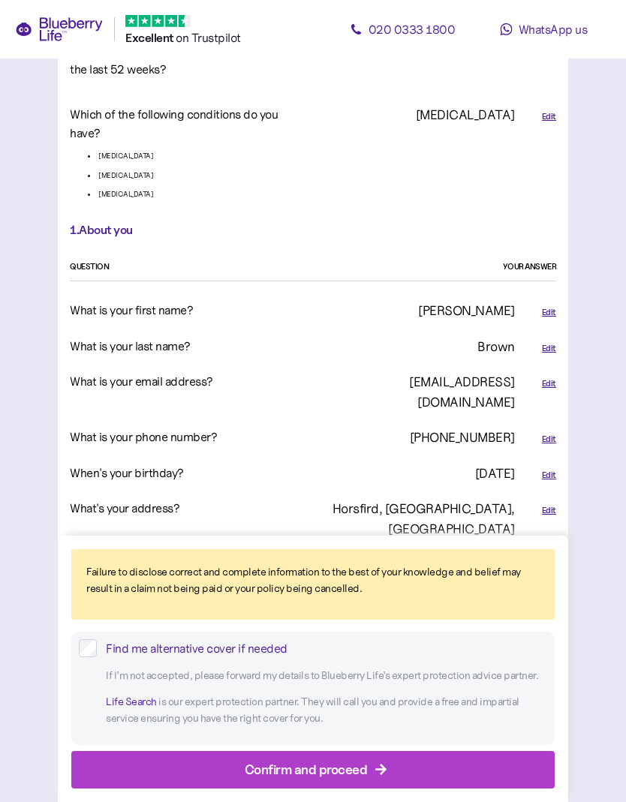
click at [98, 649] on label "Find me alternative cover if needed" at bounding box center [322, 648] width 450 height 19
click at [326, 754] on div "Confirm and proceed" at bounding box center [306, 769] width 123 height 20
